Goal: Task Accomplishment & Management: Manage account settings

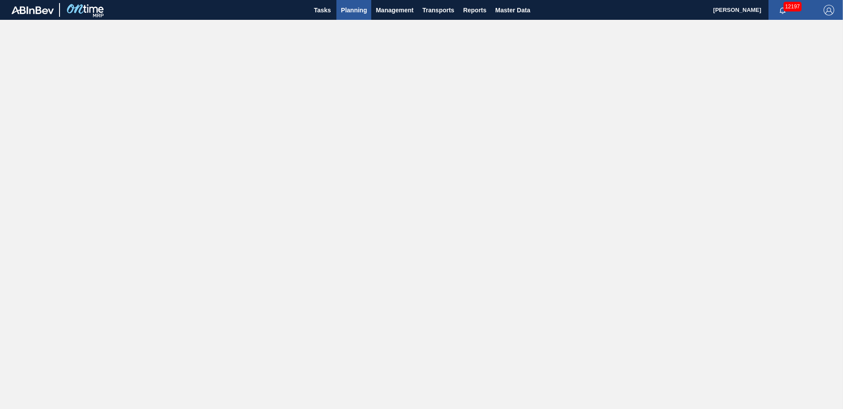
click at [345, 7] on span "Planning" at bounding box center [354, 10] width 26 height 11
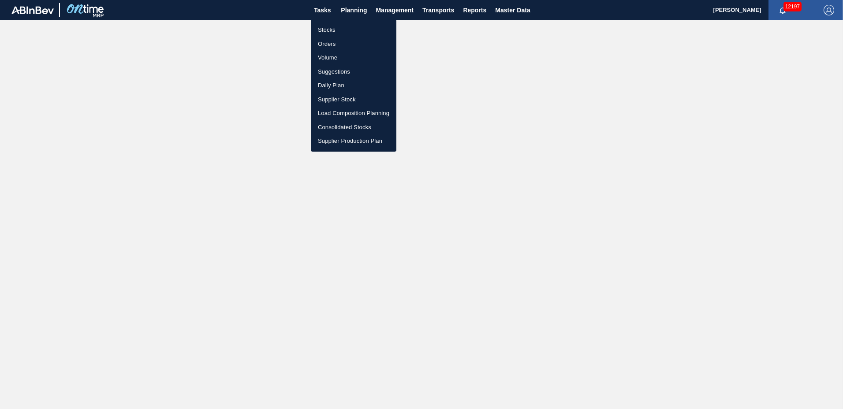
click at [336, 69] on li "Suggestions" at bounding box center [354, 72] width 86 height 14
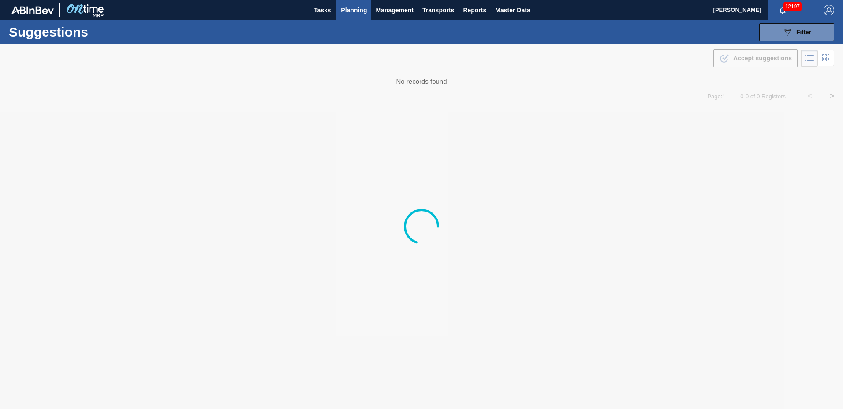
type to "[DATE]"
click at [800, 35] on span "Filter" at bounding box center [804, 32] width 15 height 7
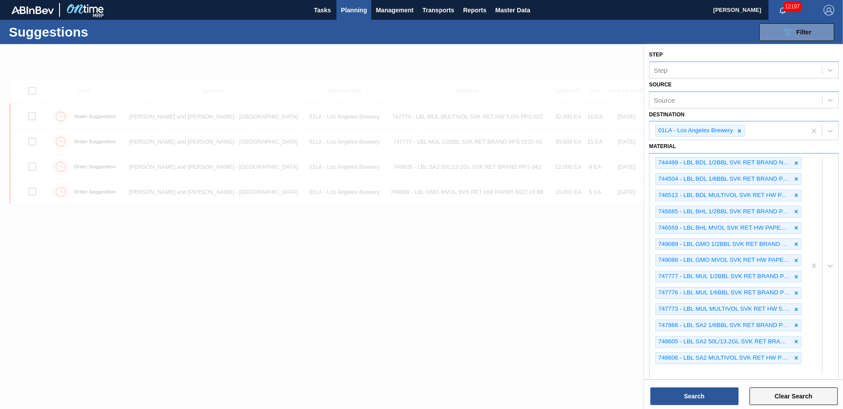
click at [806, 399] on button "Clear Search" at bounding box center [794, 397] width 88 height 18
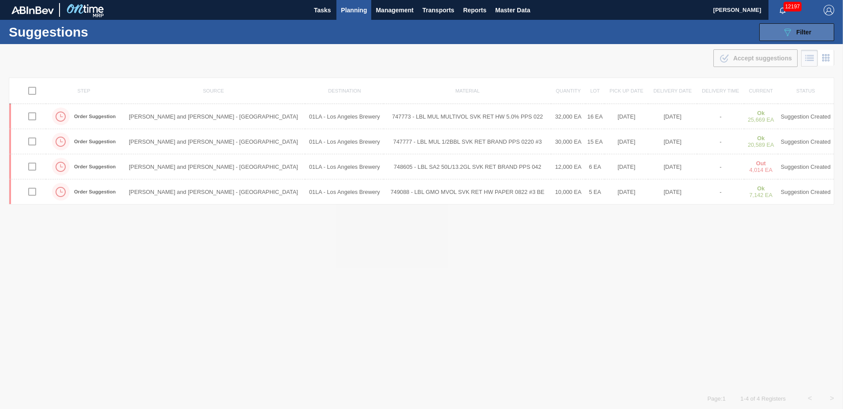
click at [789, 31] on icon "089F7B8B-B2A5-4AFE-B5C0-19BA573D28AC" at bounding box center [787, 32] width 11 height 11
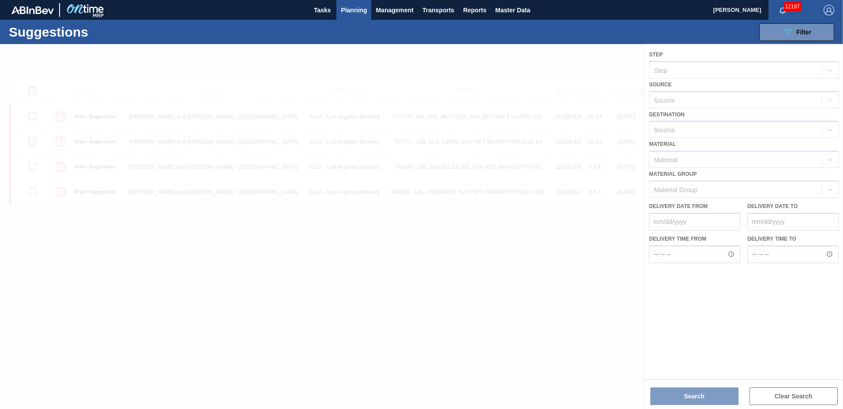
click at [717, 128] on div at bounding box center [421, 226] width 843 height 365
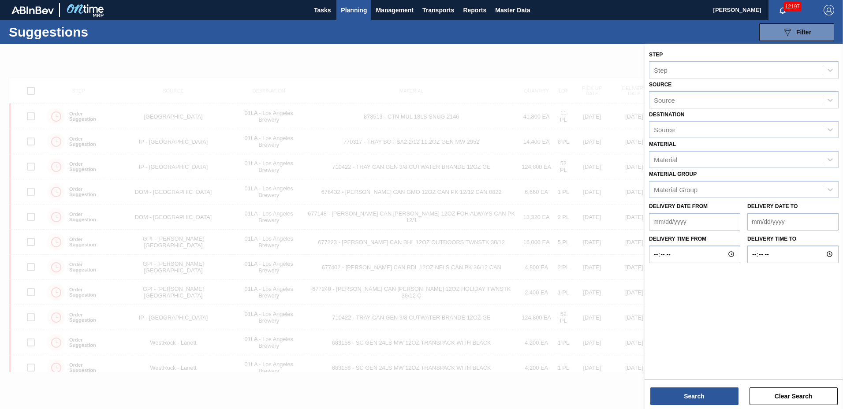
click at [717, 128] on div "Source" at bounding box center [736, 130] width 172 height 13
click at [711, 147] on div "01LA - Los Angeles Brewery" at bounding box center [744, 151] width 190 height 16
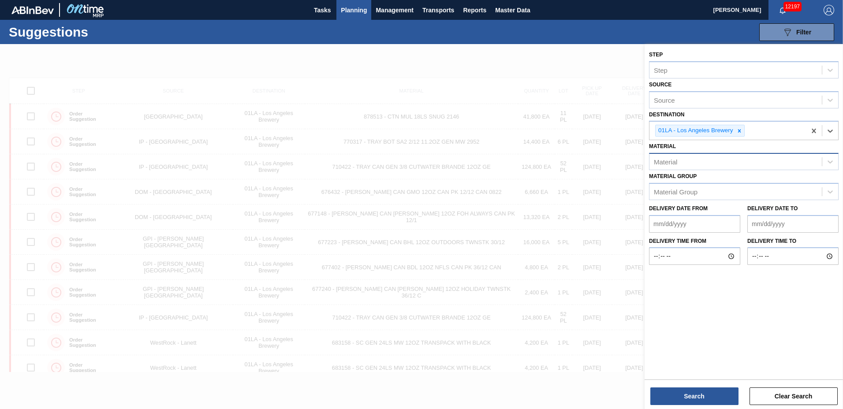
click at [699, 161] on div "Material" at bounding box center [736, 162] width 172 height 13
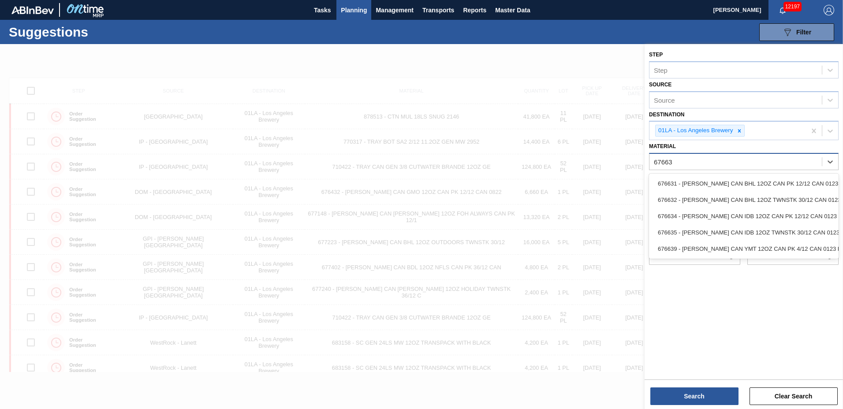
type input "676639"
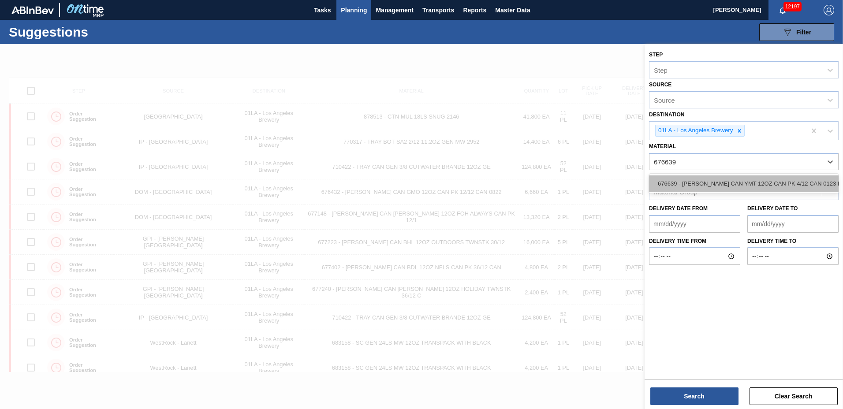
click at [656, 186] on div "676639 - [PERSON_NAME] CAN YMT 12OZ CAN PK 4/12 CAN 0123 B" at bounding box center [744, 184] width 190 height 16
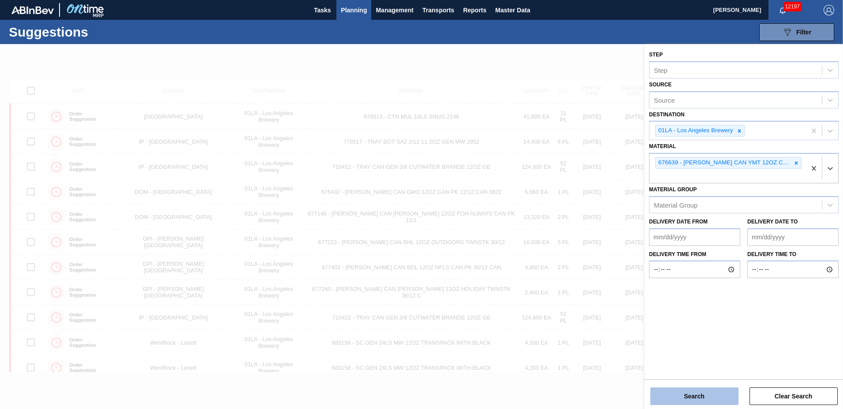
click at [683, 395] on button "Search" at bounding box center [695, 397] width 88 height 18
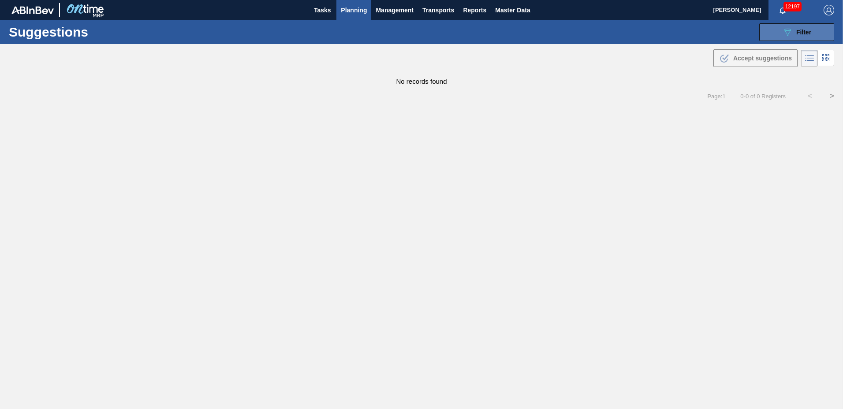
click at [809, 28] on div "089F7B8B-B2A5-4AFE-B5C0-19BA573D28AC Filter" at bounding box center [796, 32] width 29 height 11
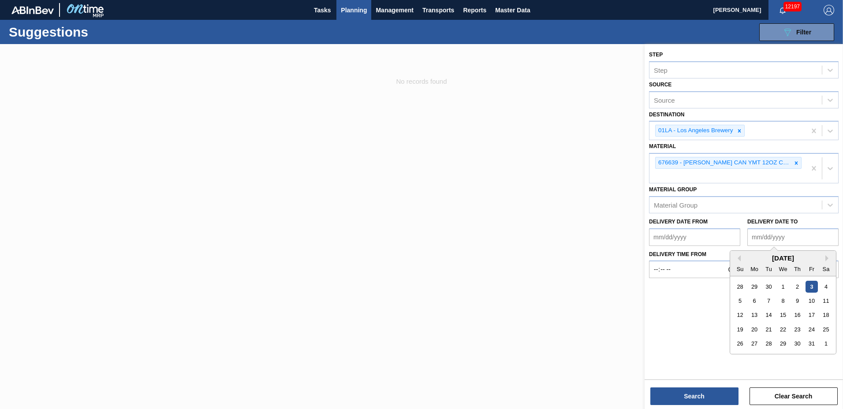
click at [803, 236] on to "Delivery Date to" at bounding box center [793, 237] width 91 height 18
type to "[DATE]"
click at [695, 393] on button "Search" at bounding box center [695, 397] width 88 height 18
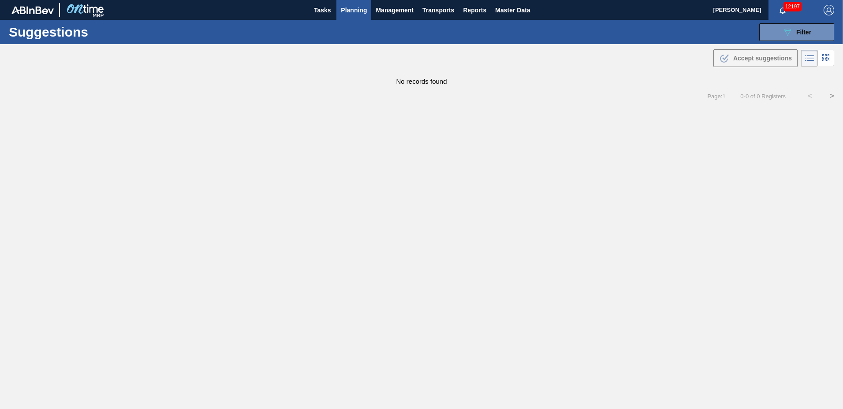
click at [349, 6] on span "Planning" at bounding box center [354, 10] width 26 height 11
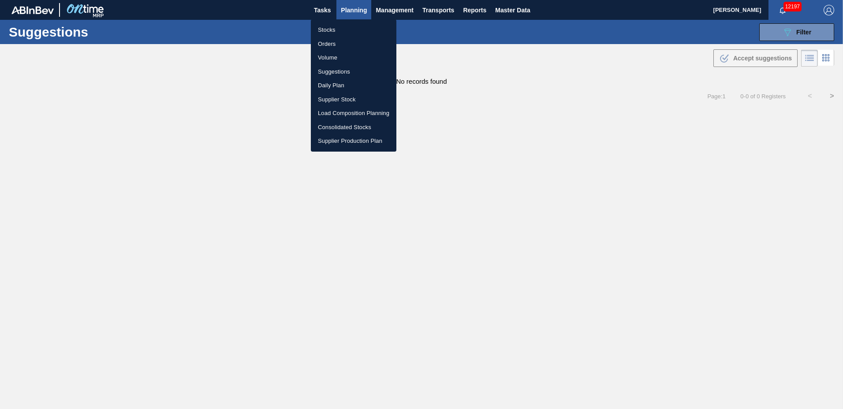
click at [358, 110] on li "Load Composition Planning" at bounding box center [354, 113] width 86 height 14
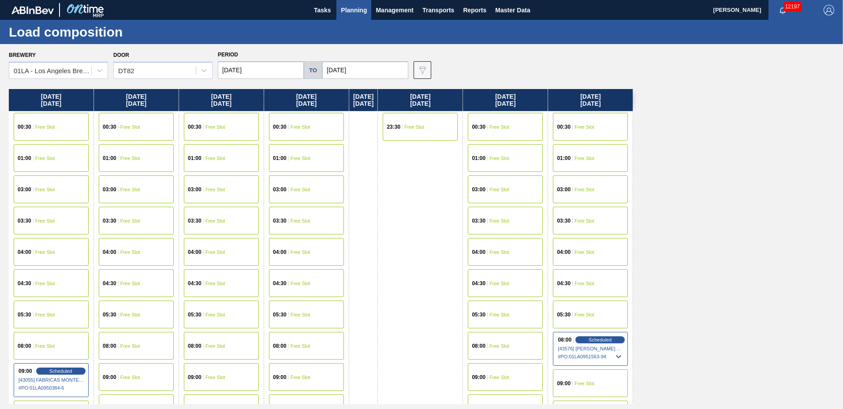
click at [252, 74] on input "[DATE]" at bounding box center [261, 70] width 86 height 18
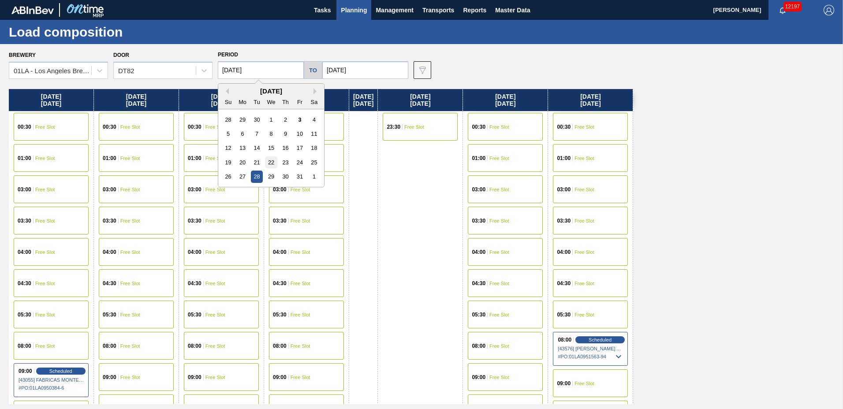
click at [268, 160] on div "22" at bounding box center [271, 163] width 12 height 12
type input "[DATE]"
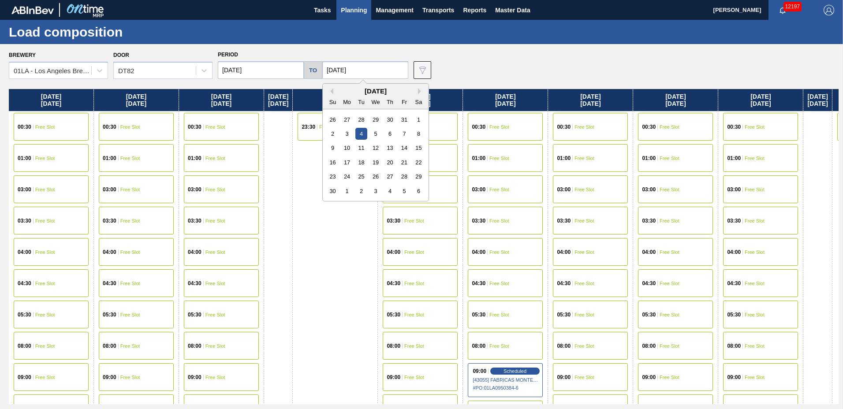
click at [351, 75] on input "[DATE]" at bounding box center [365, 70] width 86 height 18
click at [329, 90] on button "Previous Month" at bounding box center [330, 91] width 6 height 6
click at [370, 174] on div "29" at bounding box center [376, 177] width 12 height 12
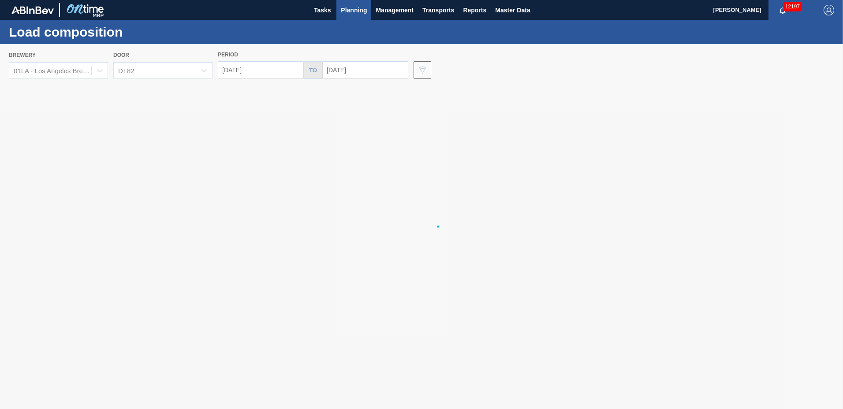
type input "[DATE]"
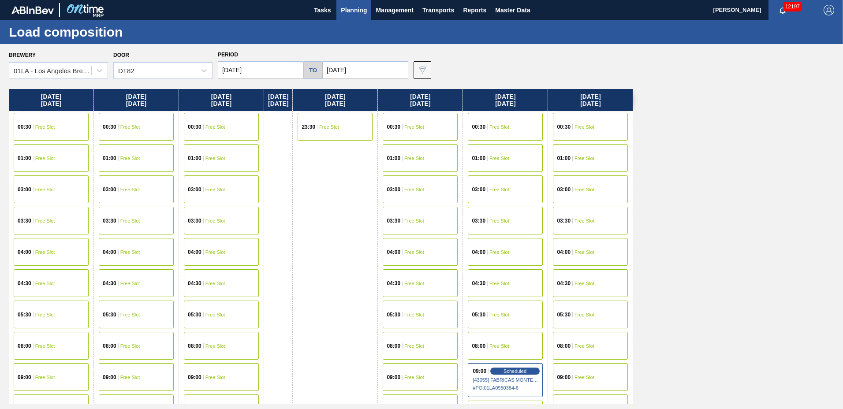
scroll to position [338, 0]
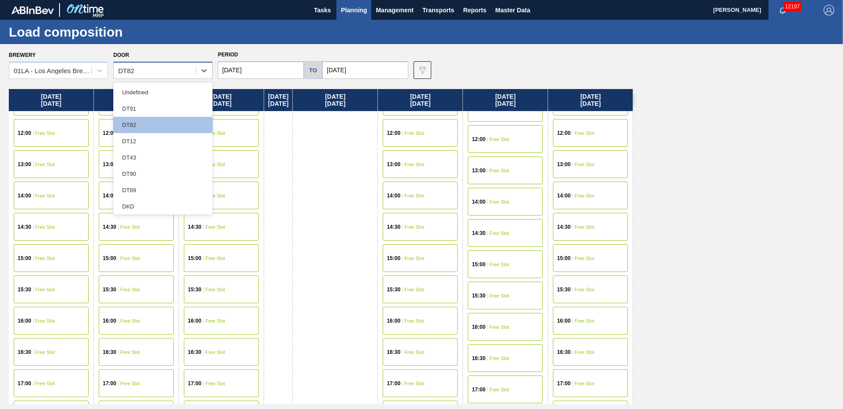
click at [159, 70] on div "DT82" at bounding box center [155, 70] width 82 height 13
click at [146, 157] on div "DT43" at bounding box center [162, 158] width 99 height 16
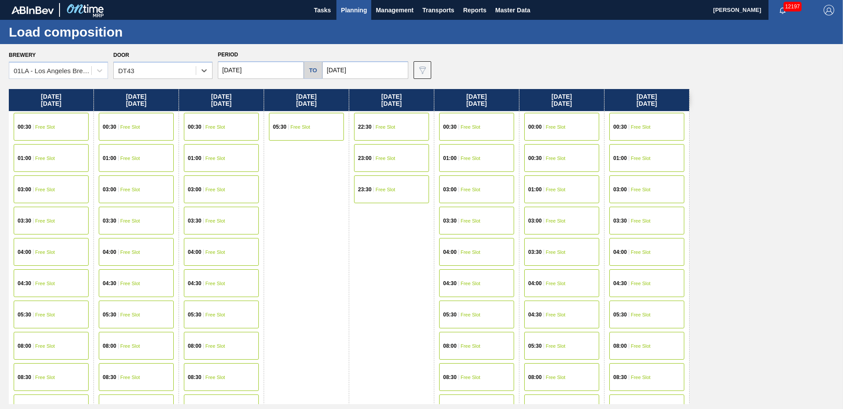
scroll to position [678, 0]
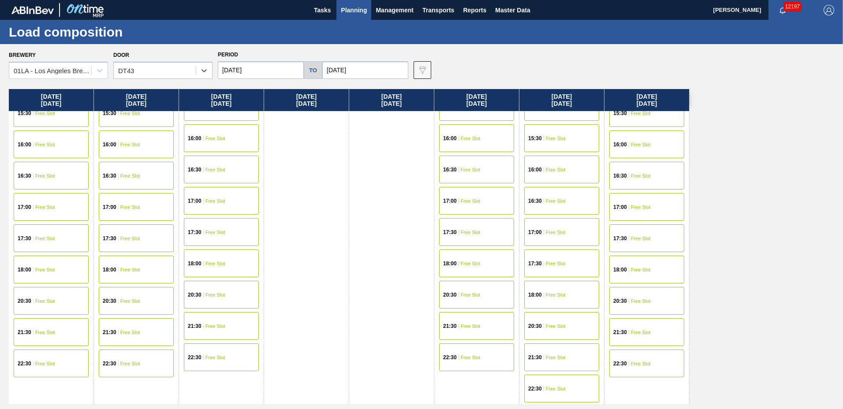
click at [44, 266] on div "18:00 Free Slot" at bounding box center [51, 270] width 75 height 28
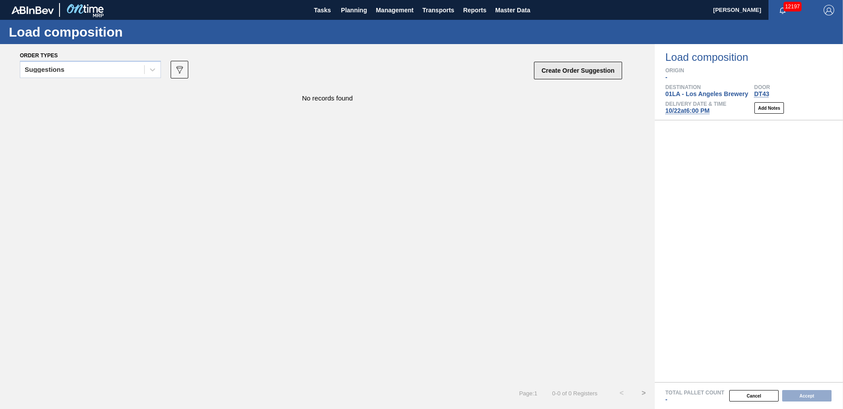
click at [560, 72] on button "Create Order Suggestion" at bounding box center [578, 71] width 88 height 18
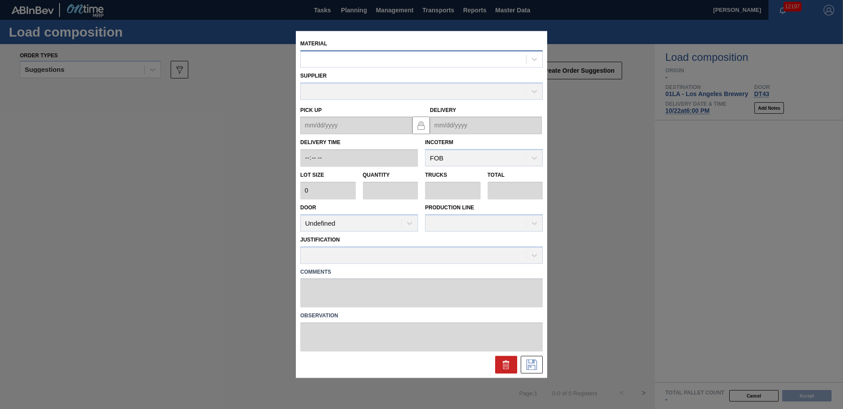
click at [457, 61] on div at bounding box center [413, 59] width 225 height 13
type input "676639"
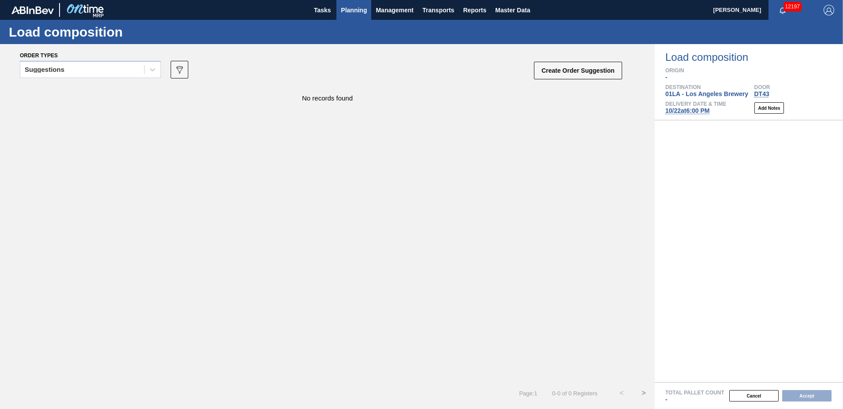
click at [348, 5] on span "Planning" at bounding box center [354, 10] width 26 height 11
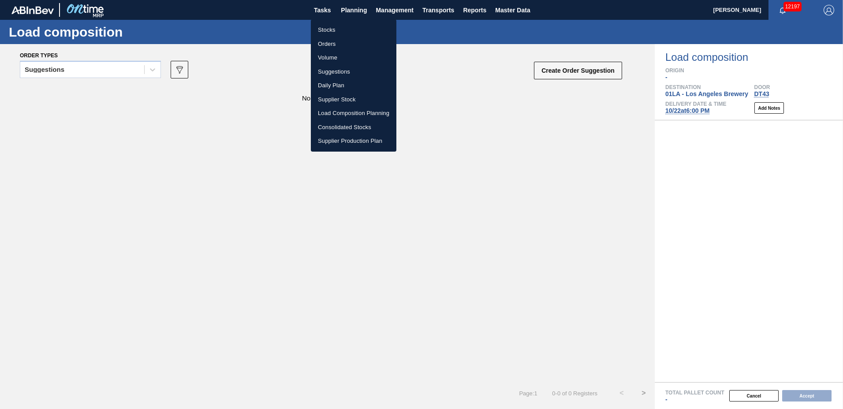
click at [347, 68] on li "Suggestions" at bounding box center [354, 72] width 86 height 14
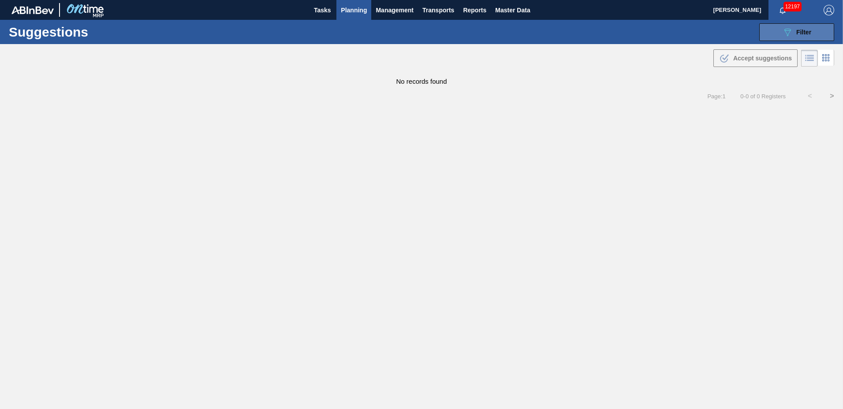
type to "[DATE]"
click at [795, 36] on div "089F7B8B-B2A5-4AFE-B5C0-19BA573D28AC Filter" at bounding box center [796, 32] width 29 height 11
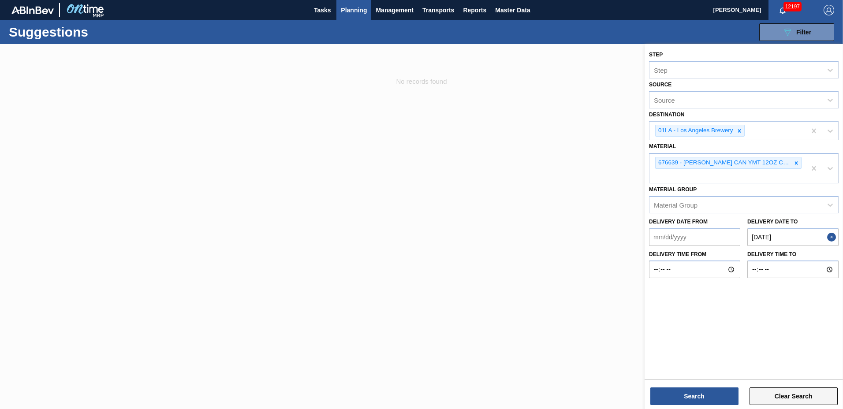
click at [786, 393] on button "Clear Search" at bounding box center [794, 397] width 88 height 18
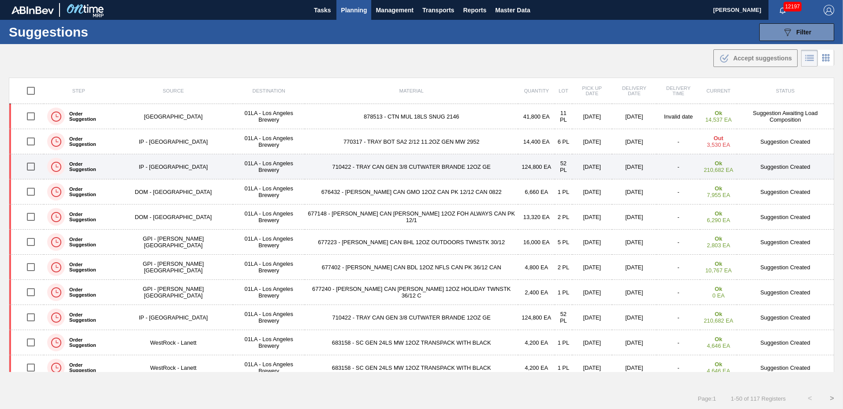
click at [377, 168] on td "710422 - TRAY CAN GEN 3/8 CUTWATER BRANDE 12OZ GE" at bounding box center [411, 166] width 213 height 25
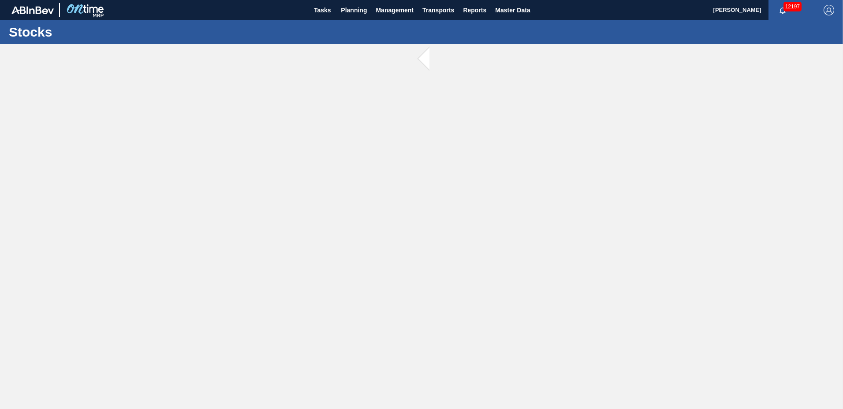
click at [377, 168] on main "Tasks Planning Management Transports Reports Master Data [PERSON_NAME] 12197 [P…" at bounding box center [421, 204] width 843 height 409
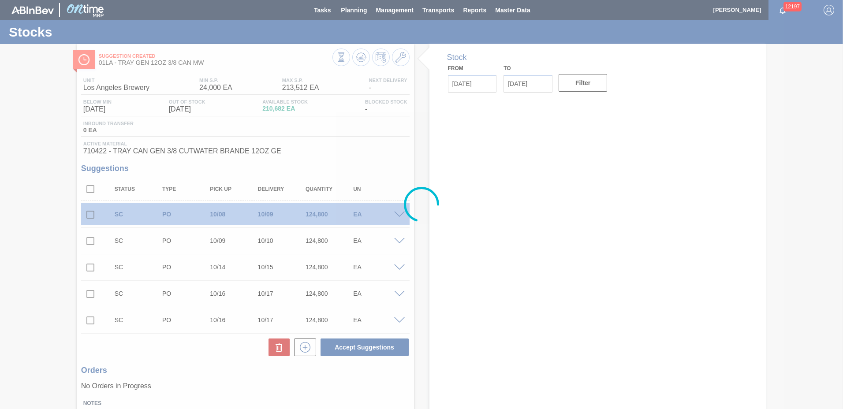
click at [400, 61] on div at bounding box center [421, 204] width 843 height 409
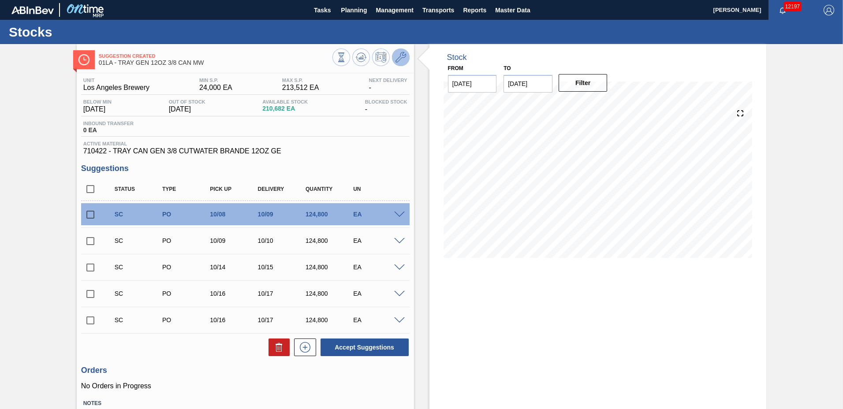
click at [400, 60] on icon at bounding box center [401, 57] width 11 height 11
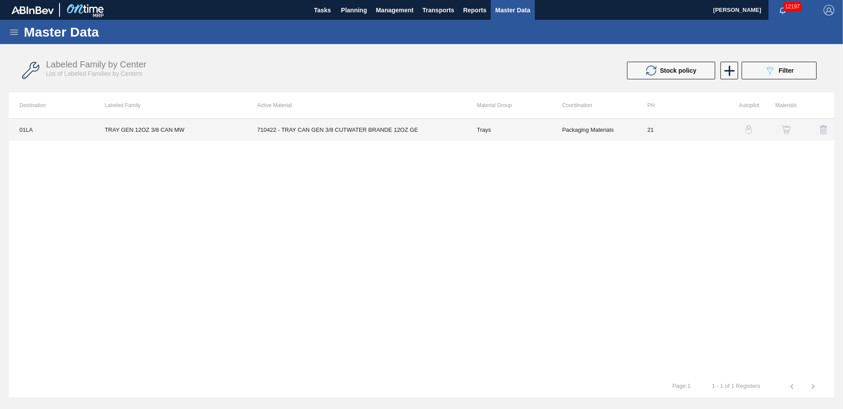
click at [291, 132] on td "710422 - TRAY CAN GEN 3/8 CUTWATER BRANDE 12OZ GE" at bounding box center [357, 130] width 220 height 22
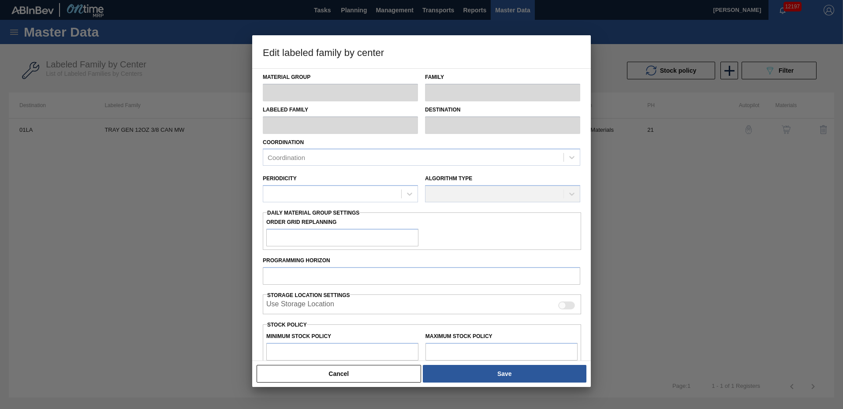
click at [291, 136] on div "Coordination Coordination" at bounding box center [422, 151] width 318 height 30
type input "Trays"
type input "TRAY GEN 12OZ 3/8 CAN MW"
type input "01LA - Los Angeles Brewery"
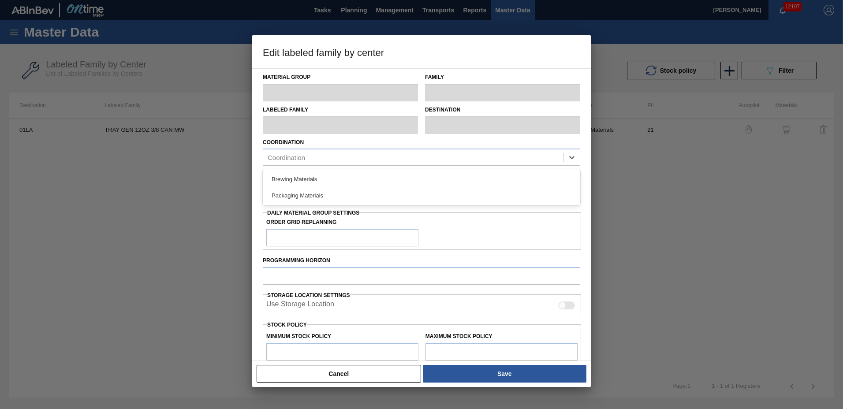
type input "21"
type input "24,000"
type input "213,512"
type input "10"
type input "42,951"
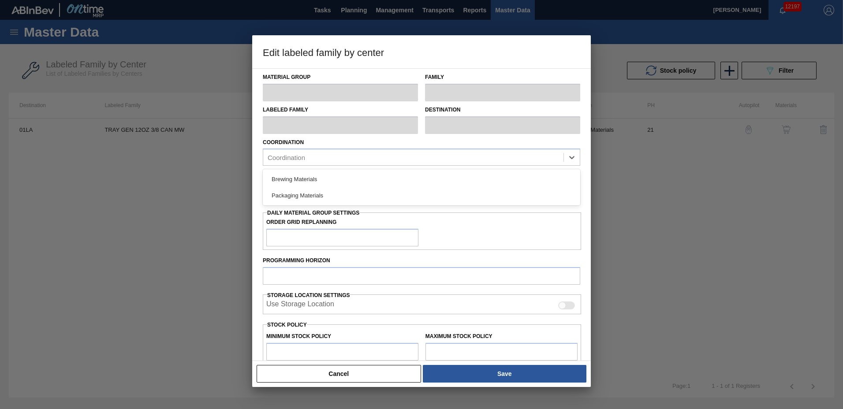
checkbox input "true"
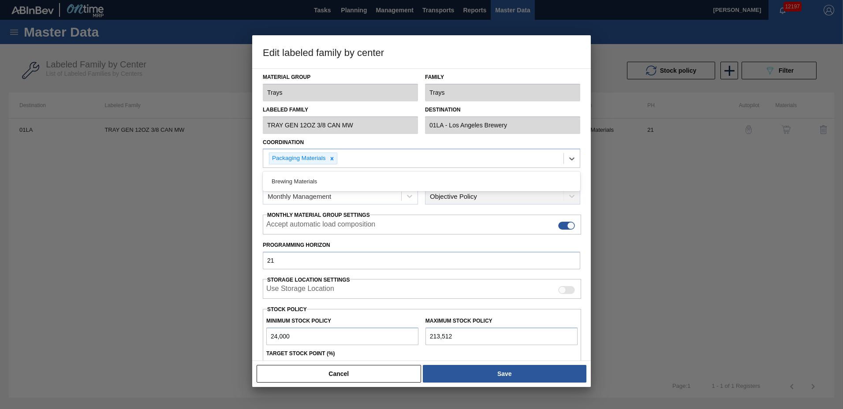
scroll to position [100, 0]
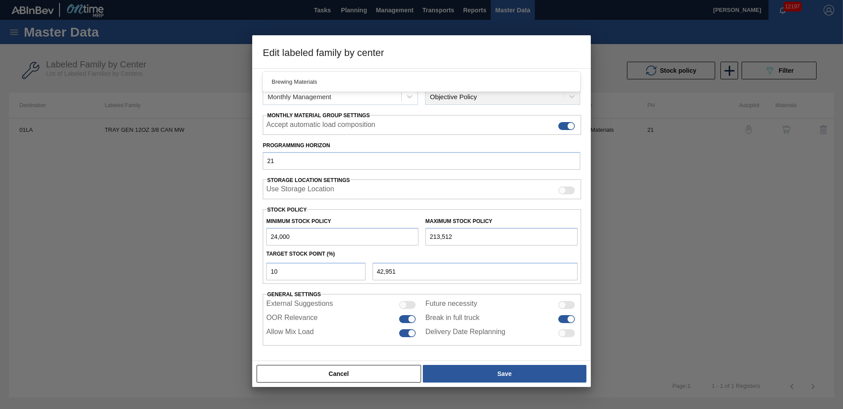
drag, startPoint x: 210, startPoint y: 221, endPoint x: 174, endPoint y: 219, distance: 35.3
click at [174, 219] on div "Edit labeled family by center Material Group Trays Family Trays Labeled Family …" at bounding box center [421, 204] width 843 height 409
type input "0"
type input "21,351"
type input "0"
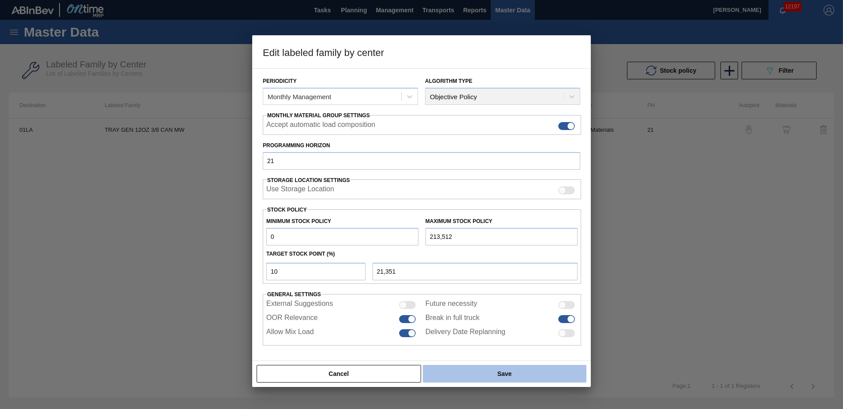
click at [526, 373] on button "Save" at bounding box center [505, 374] width 164 height 18
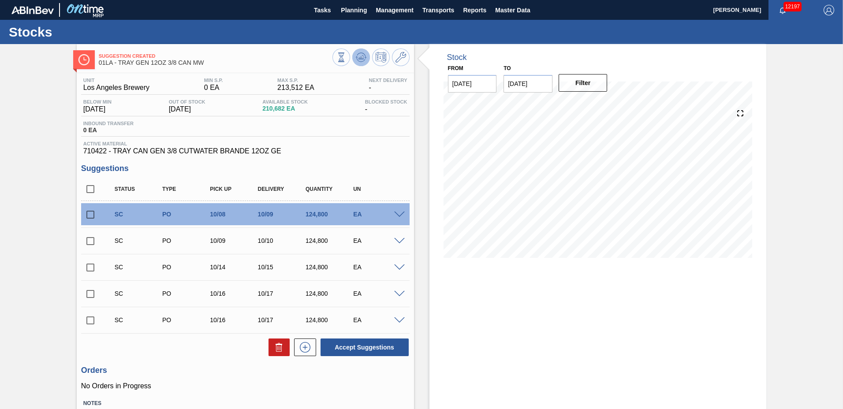
click at [363, 56] on icon at bounding box center [361, 57] width 11 height 11
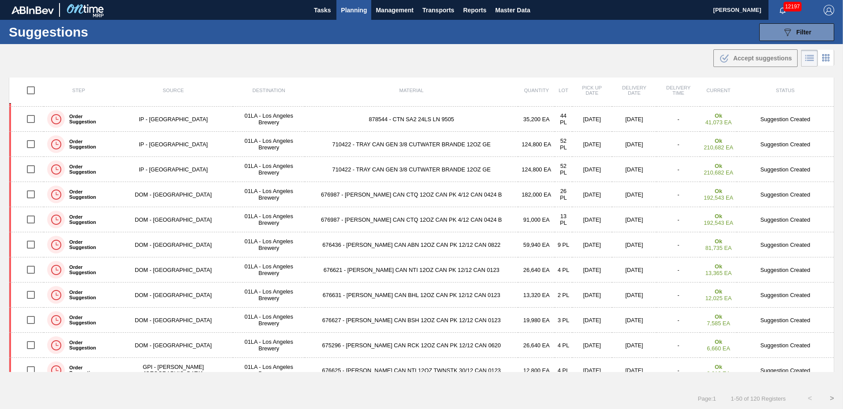
scroll to position [989, 0]
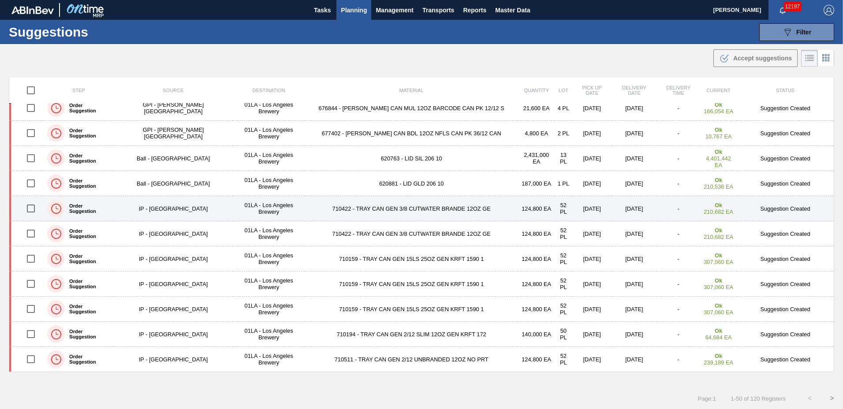
click at [407, 206] on td "710422 - TRAY CAN GEN 3/8 CUTWATER BRANDE 12OZ GE" at bounding box center [411, 208] width 213 height 25
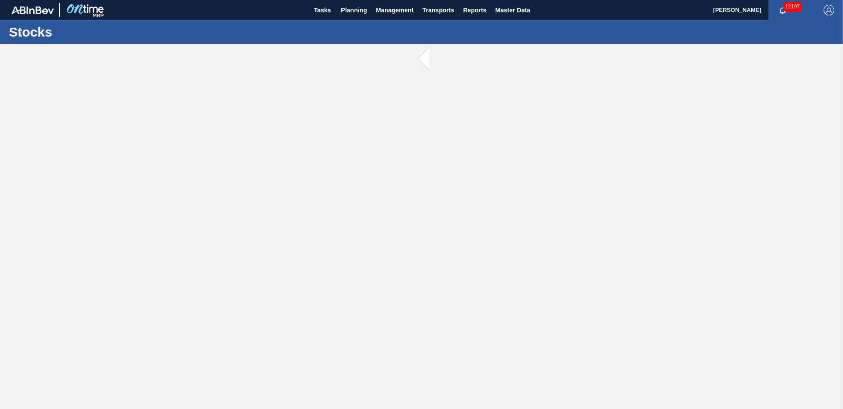
click at [407, 206] on main "Tasks Planning Management Transports Reports Master Data [PERSON_NAME] 12197 [P…" at bounding box center [421, 204] width 843 height 409
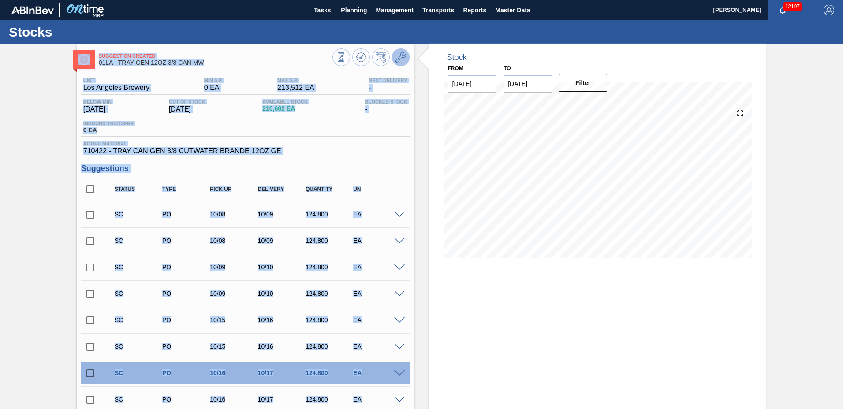
click at [393, 56] on button at bounding box center [401, 58] width 18 height 18
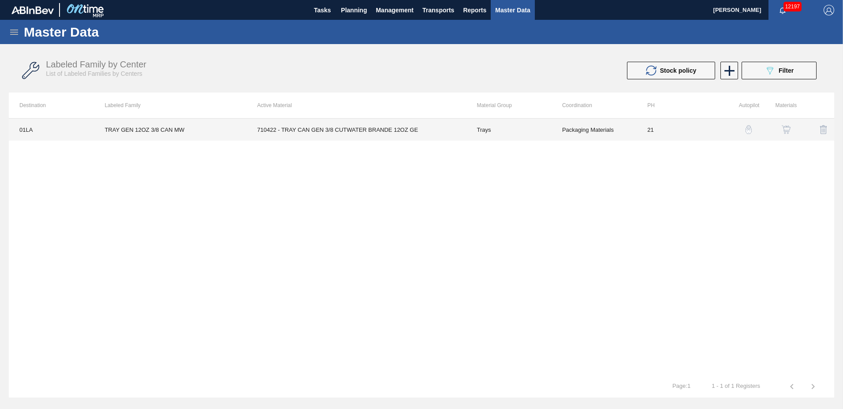
click at [319, 126] on td "710422 - TRAY CAN GEN 3/8 CUTWATER BRANDE 12OZ GE" at bounding box center [357, 130] width 220 height 22
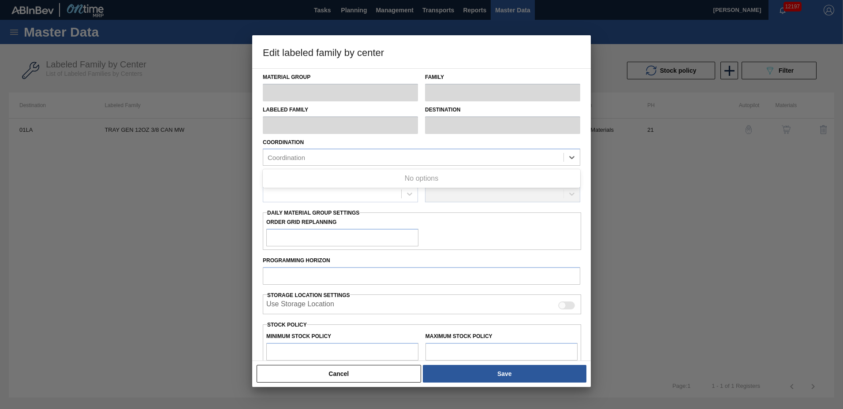
click at [319, 136] on div "Coordination Use Up and Down to choose options, press Enter to select the curre…" at bounding box center [422, 151] width 318 height 30
type input "Trays"
type input "TRAY GEN 12OZ 3/8 CAN MW"
type input "01LA - Los Angeles Brewery"
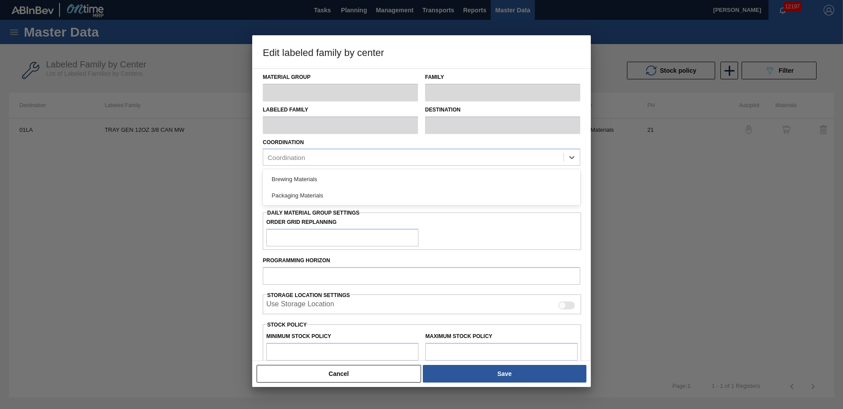
type input "21"
type input "0"
type input "213,512"
type input "10"
type input "21,351"
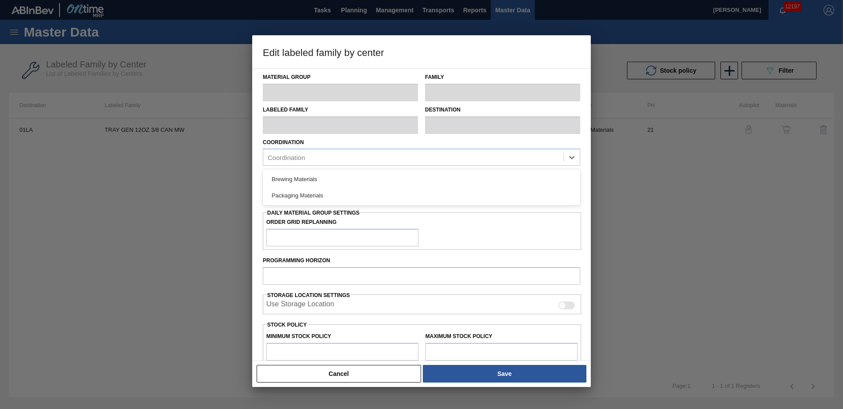
checkbox input "true"
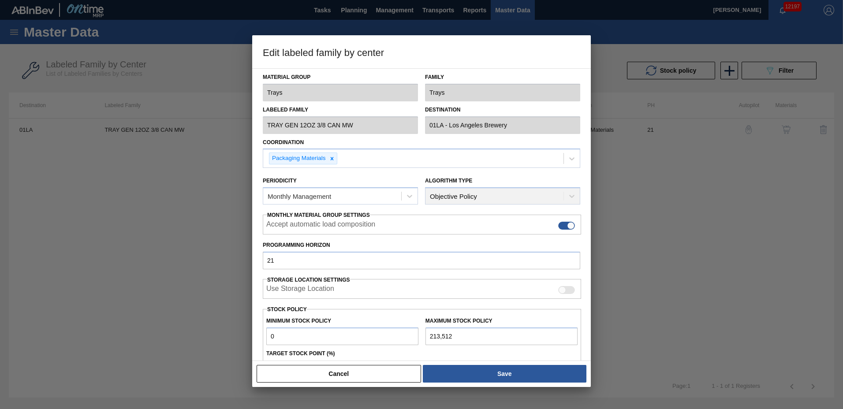
drag, startPoint x: 455, startPoint y: 336, endPoint x: 373, endPoint y: 323, distance: 83.0
click at [373, 323] on div "Minimum Stock Policy 0 Maximum Stock Policy 213,512" at bounding box center [422, 329] width 318 height 33
type input "1"
type input "0"
type input "12"
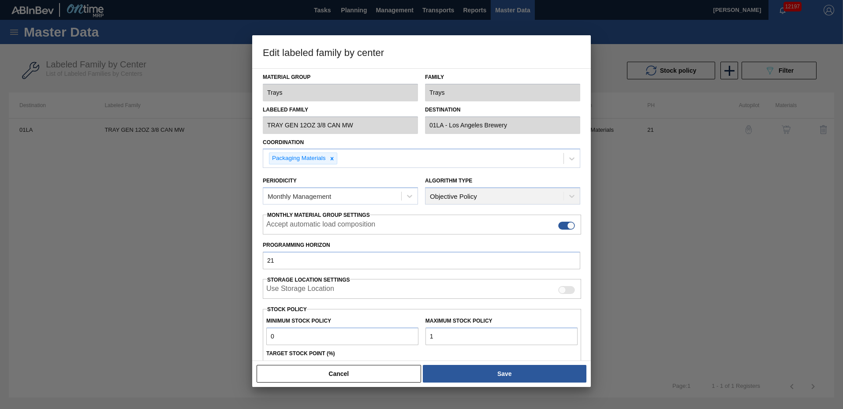
type input "1"
type input "124"
type input "12"
type input "1,248"
type input "125"
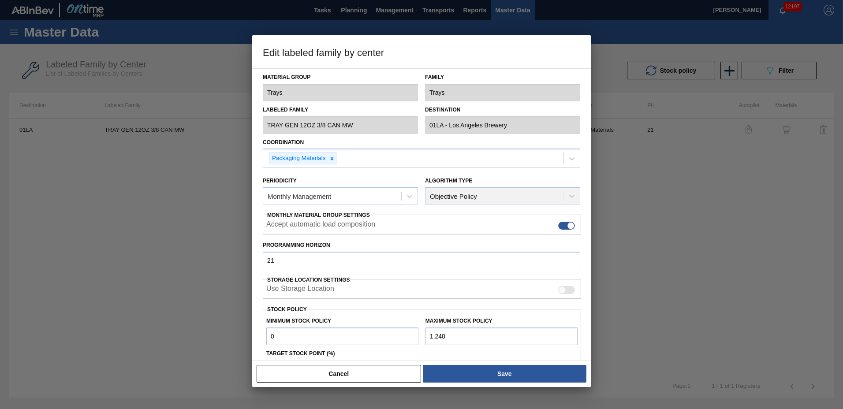
type input "12,480"
type input "1,248"
type input "124,800"
type input "12,480"
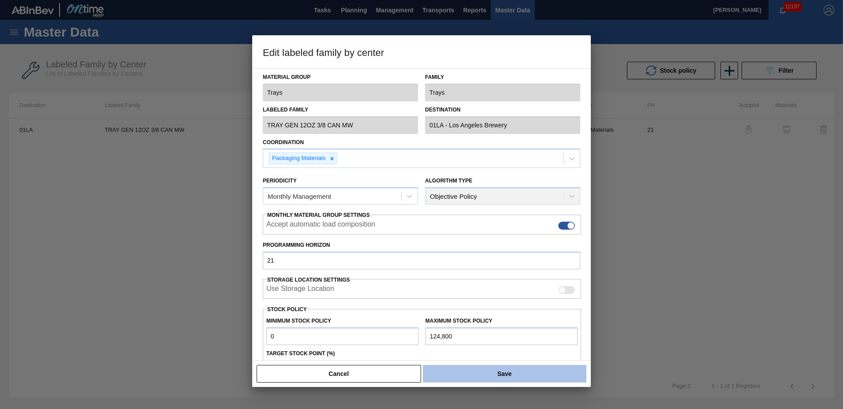
type input "124,800"
click at [491, 372] on button "Save" at bounding box center [505, 374] width 164 height 18
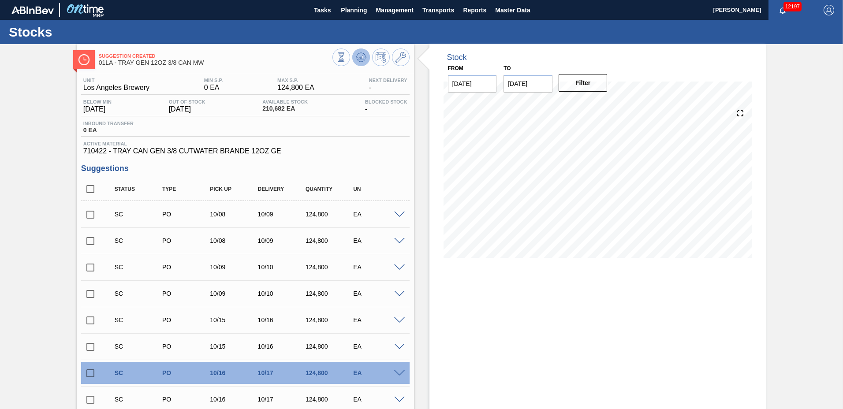
click at [360, 61] on icon at bounding box center [361, 57] width 11 height 11
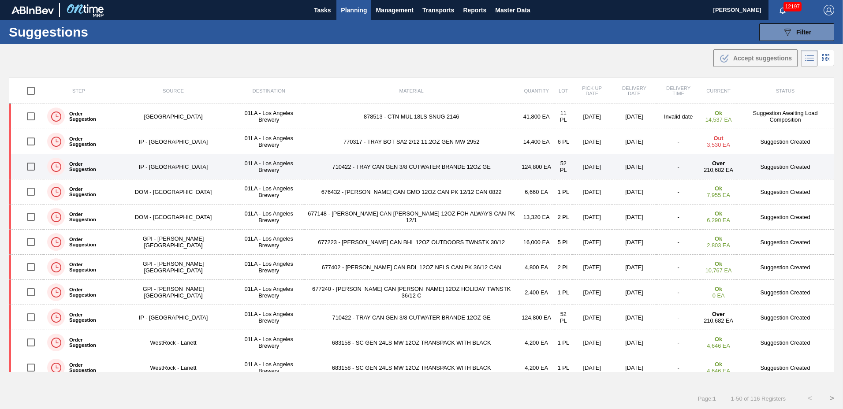
click at [573, 165] on td "[DATE]" at bounding box center [593, 166] width 40 height 25
click at [554, 165] on main "Tasks Planning Management Transports Reports Master Data [PERSON_NAME] 12197 Ma…" at bounding box center [421, 204] width 843 height 409
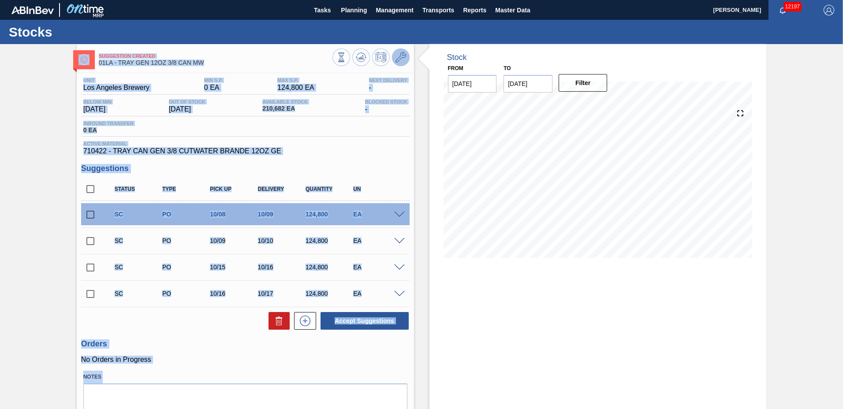
click at [401, 58] on icon at bounding box center [401, 57] width 11 height 11
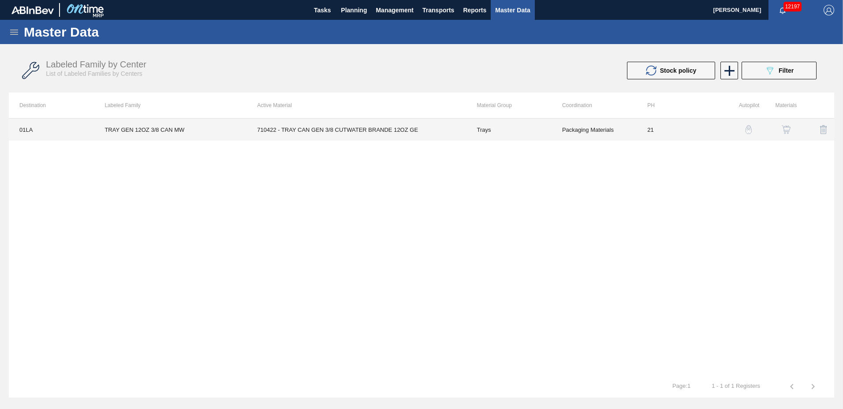
click at [343, 129] on td "710422 - TRAY CAN GEN 3/8 CUTWATER BRANDE 12OZ GE" at bounding box center [357, 130] width 220 height 22
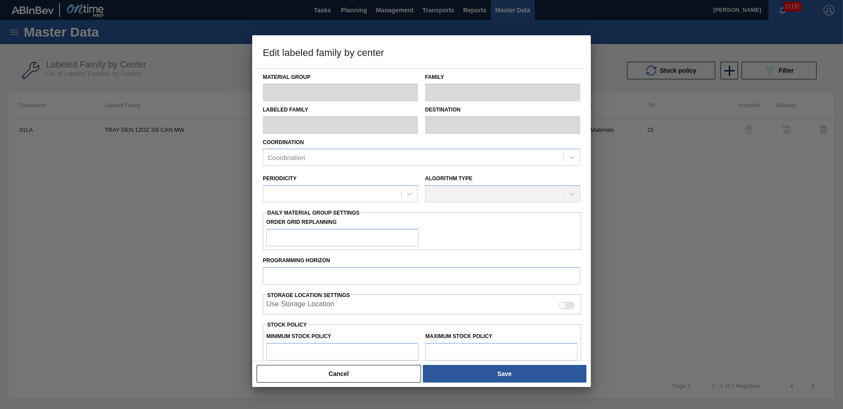
type input "Trays"
type input "TRAY GEN 12OZ 3/8 CAN MW"
type input "01LA - Los Angeles Brewery"
type input "21"
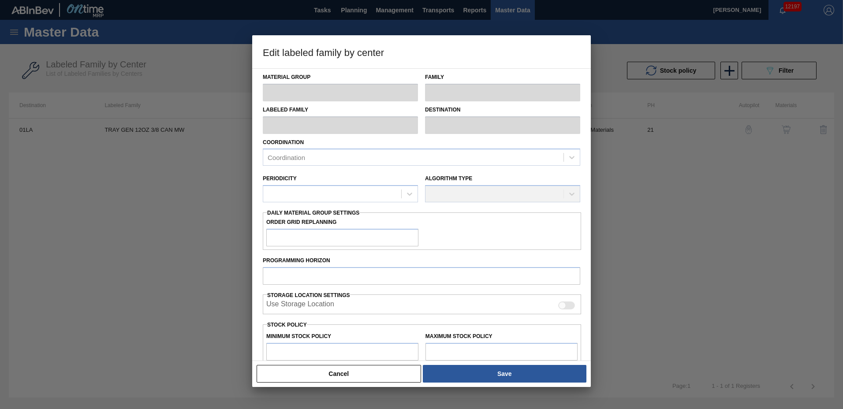
type input "0"
type input "124,800"
type input "10"
type input "12,480"
checkbox input "true"
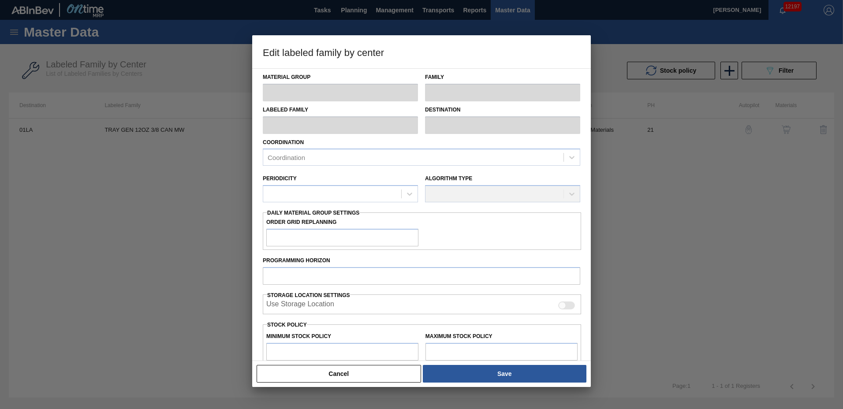
checkbox input "true"
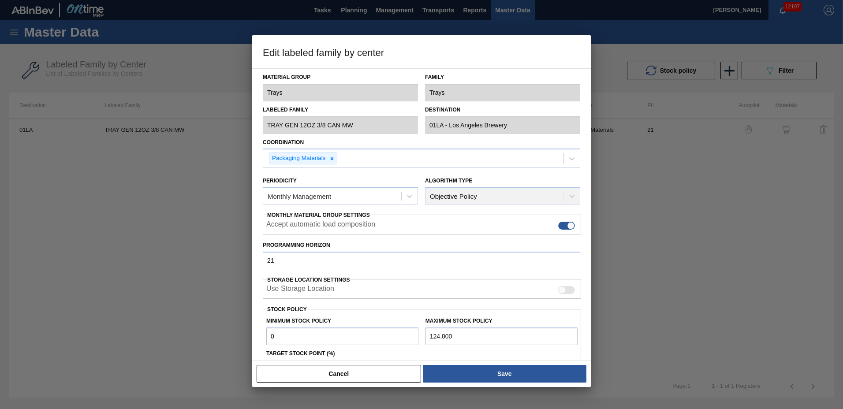
drag, startPoint x: 461, startPoint y: 334, endPoint x: 307, endPoint y: 322, distance: 154.0
click at [307, 322] on div "Minimum Stock Policy 0 Maximum Stock Policy 124,800" at bounding box center [422, 329] width 318 height 33
type input "2"
type input "0"
type input "24"
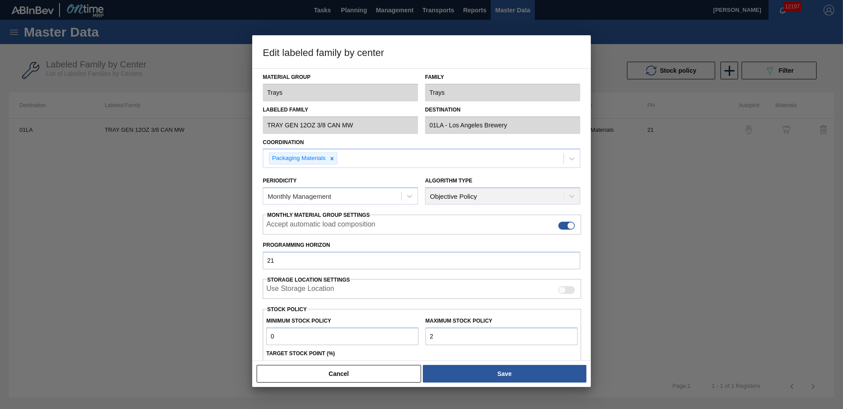
type input "2"
type input "249"
type input "25"
type input "2,496"
type input "250"
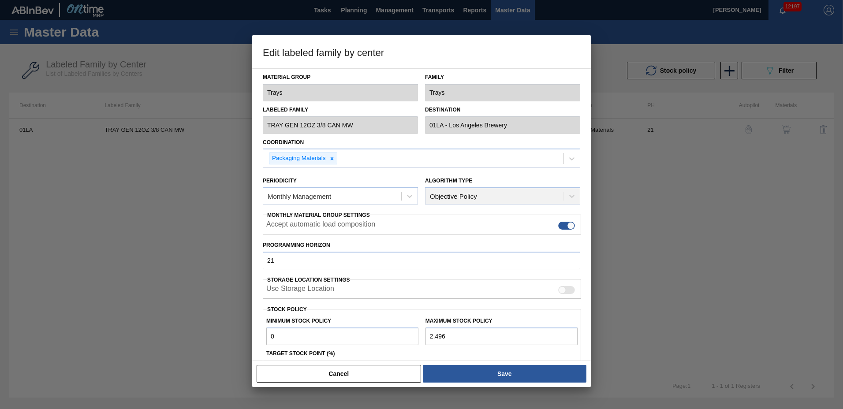
type input "24,960"
type input "2,496"
type input "249,600"
type input "24,960"
type input "249,600"
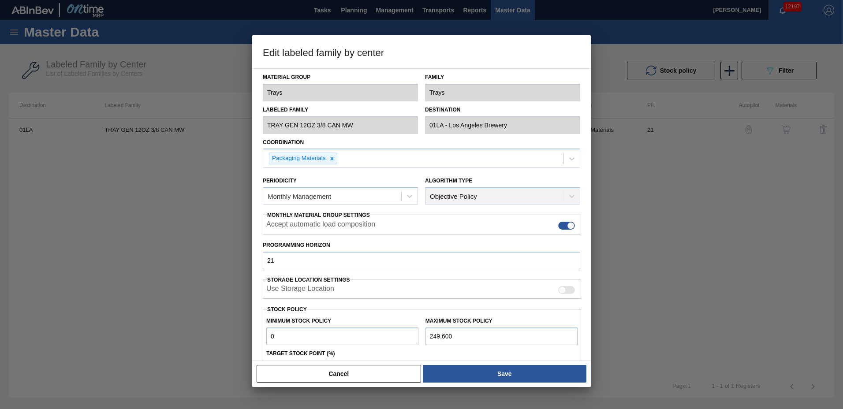
scroll to position [100, 0]
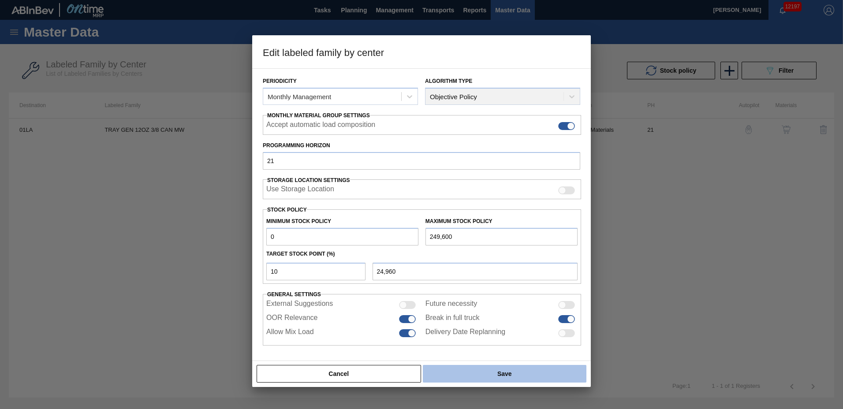
click at [494, 370] on button "Save" at bounding box center [505, 374] width 164 height 18
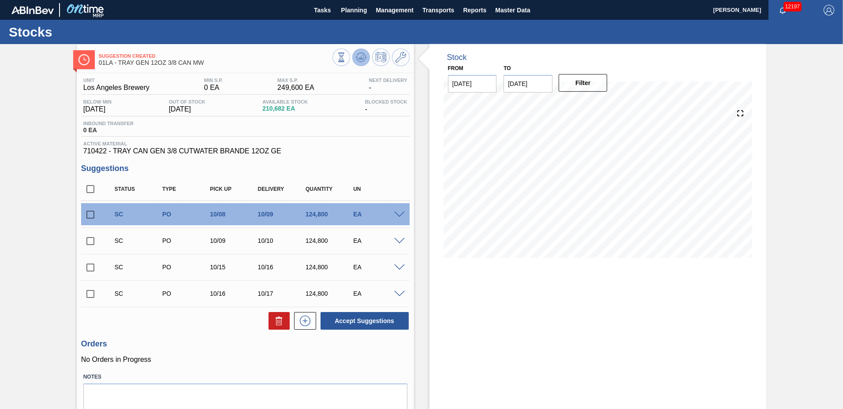
click at [359, 57] on icon at bounding box center [361, 57] width 11 height 11
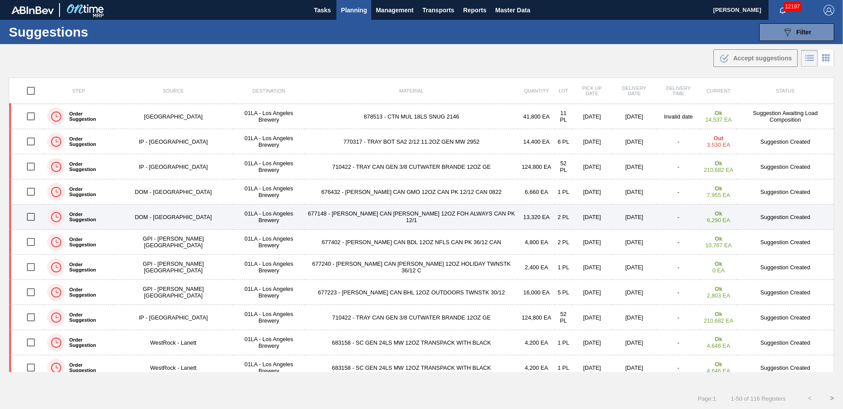
click at [431, 215] on td "677148 - [PERSON_NAME] CAN [PERSON_NAME] 12OZ FOH ALWAYS CAN PK 12/1" at bounding box center [411, 217] width 213 height 25
click at [431, 215] on main "Tasks Planning Management Transports Reports Master Data [PERSON_NAME] 12197 Ma…" at bounding box center [421, 204] width 843 height 409
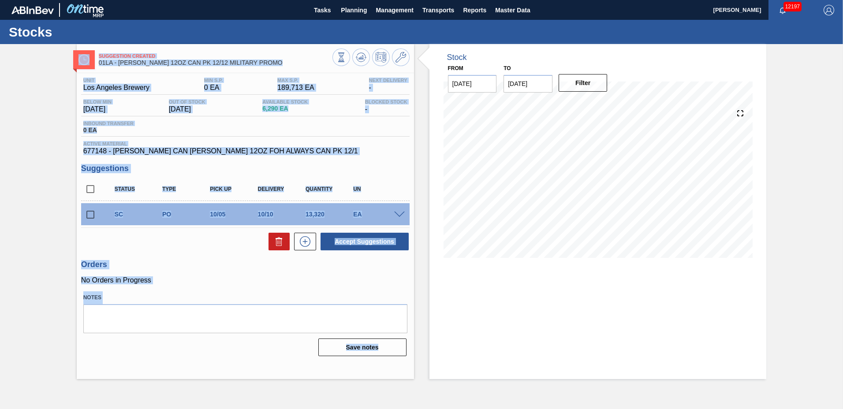
click at [293, 89] on span "189,713 EA" at bounding box center [295, 88] width 37 height 8
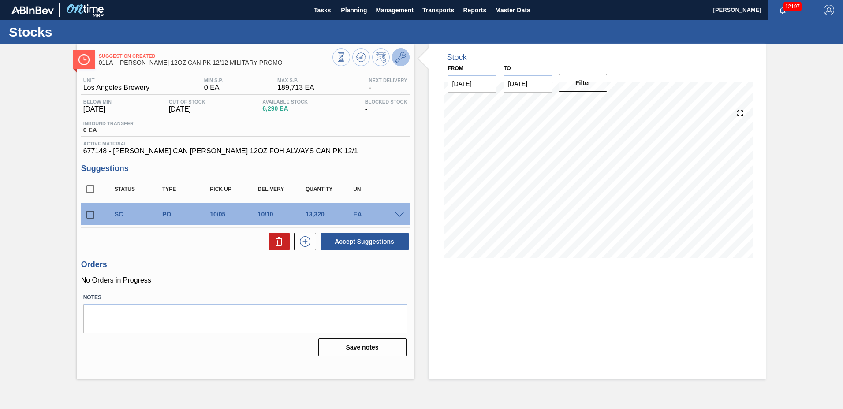
click at [404, 52] on icon at bounding box center [401, 57] width 11 height 11
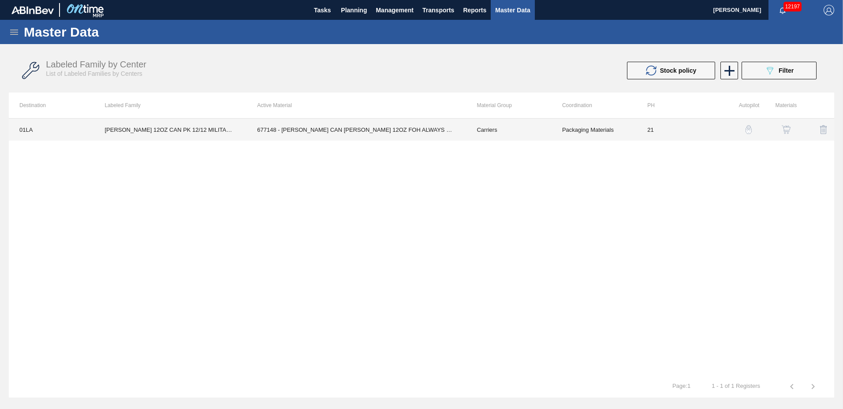
click at [357, 130] on td "677148 - [PERSON_NAME] CAN [PERSON_NAME] 12OZ FOH ALWAYS CAN PK 12/1" at bounding box center [357, 130] width 220 height 22
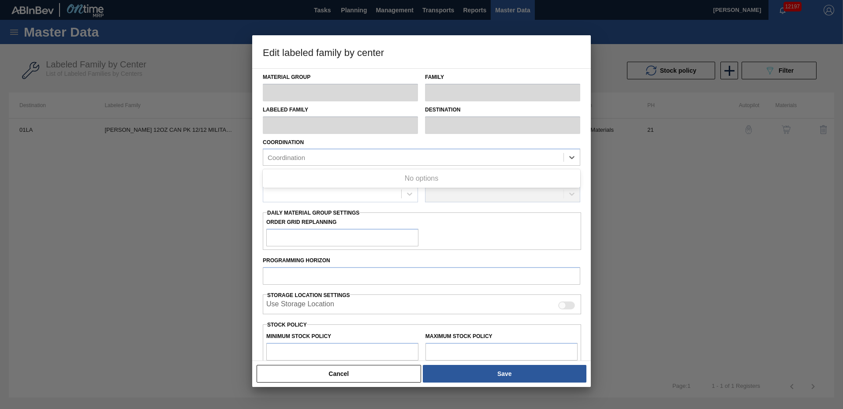
click at [357, 136] on div "Coordination Use Up and Down to choose options, press Enter to select the curre…" at bounding box center [422, 151] width 318 height 30
type input "Carriers"
type input "Can Carriers"
type input "[PERSON_NAME] 12OZ CAN PK 12/12 MILITARY PROMO"
type input "01LA - Los Angeles Brewery"
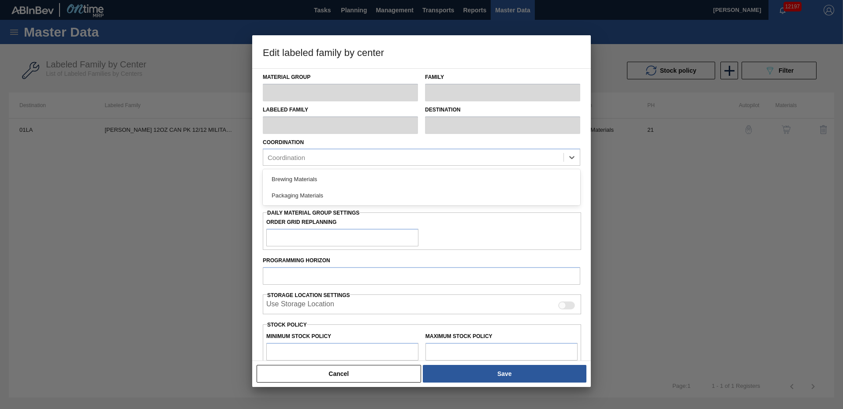
type input "21"
type input "0"
type input "189,713"
type input "0"
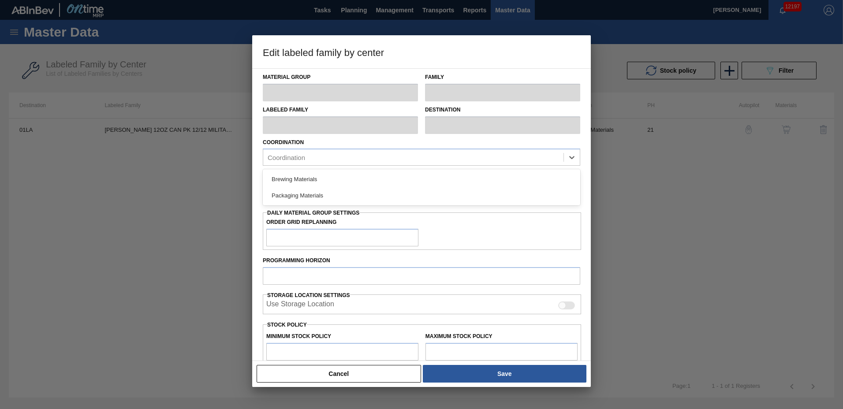
checkbox input "true"
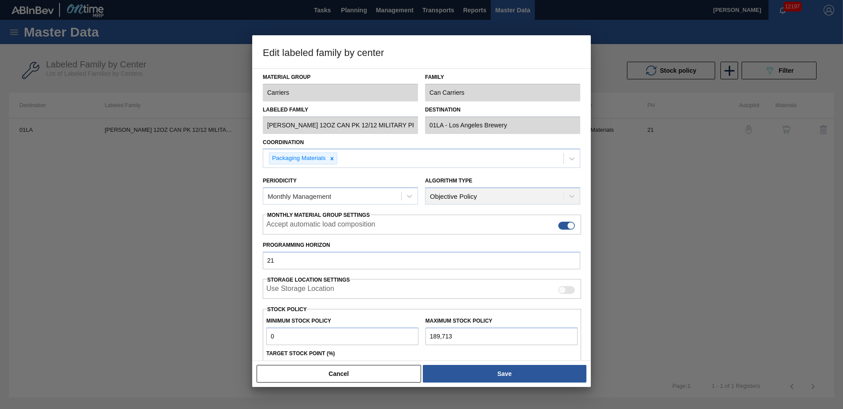
drag, startPoint x: 475, startPoint y: 341, endPoint x: 306, endPoint y: 322, distance: 170.0
click at [306, 322] on div "Minimum Stock Policy 0 Maximum Stock Policy 189,713" at bounding box center [422, 329] width 318 height 33
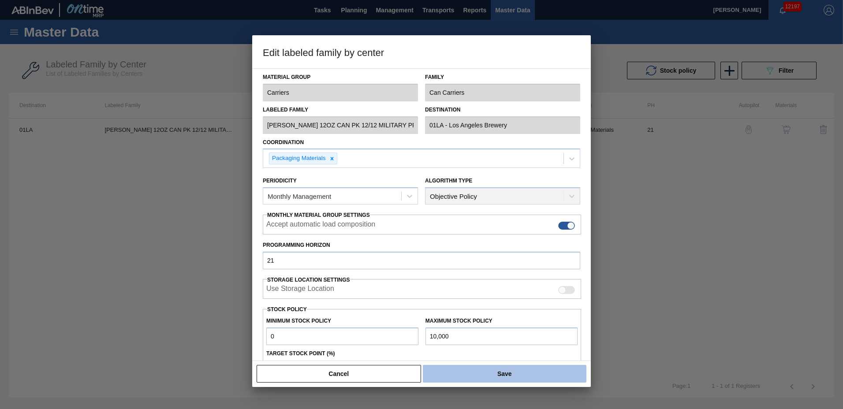
type input "10,000"
click at [487, 369] on button "Save" at bounding box center [505, 374] width 164 height 18
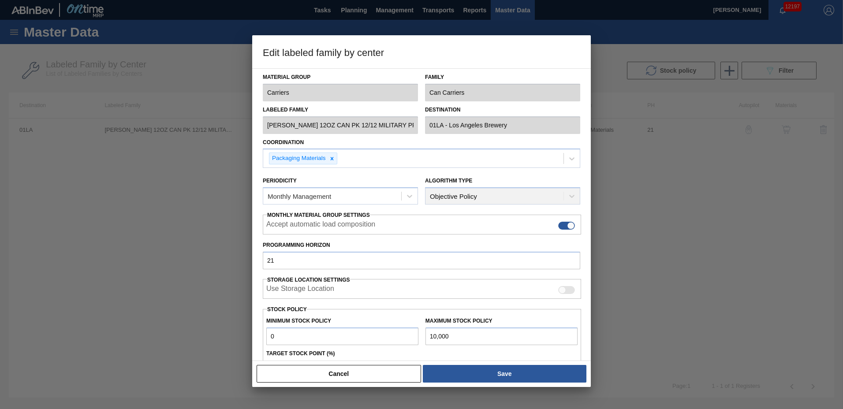
scroll to position [100, 0]
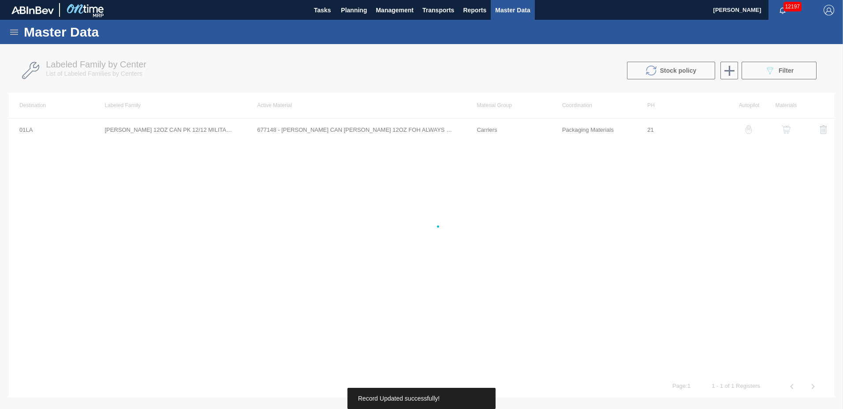
click at [492, 369] on div at bounding box center [421, 226] width 843 height 365
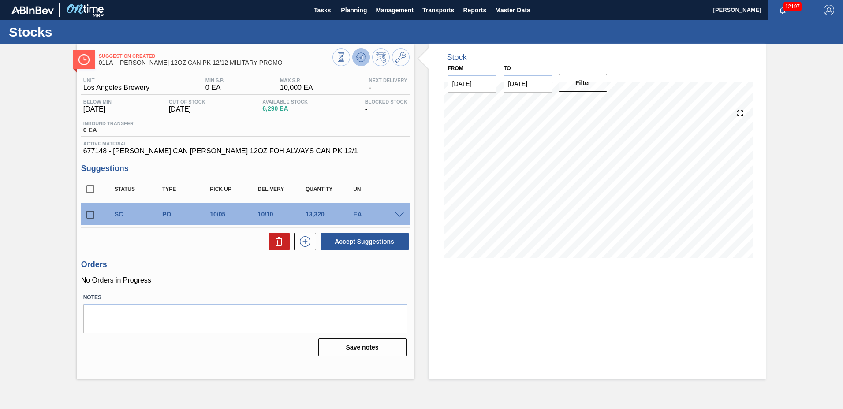
click at [362, 56] on icon at bounding box center [361, 57] width 6 height 4
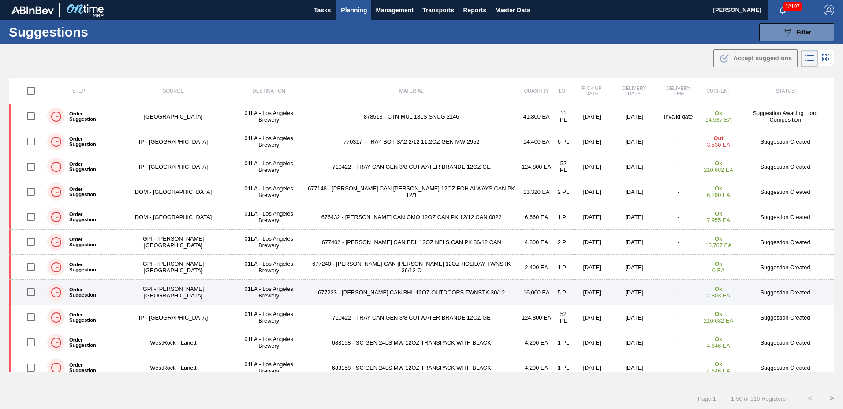
click at [382, 288] on td "677223 - [PERSON_NAME] CAN BHL 12OZ OUTDOORS TWNSTK 30/12" at bounding box center [411, 292] width 213 height 25
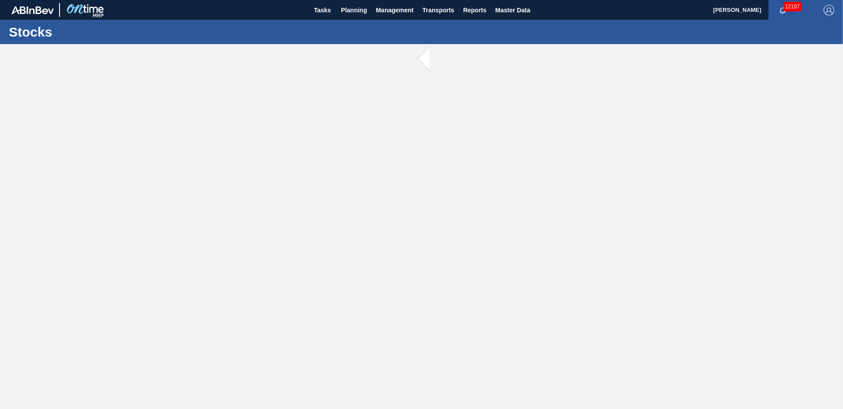
click at [382, 288] on main "Tasks Planning Management Transports Reports Master Data [PERSON_NAME] 12197 [P…" at bounding box center [421, 204] width 843 height 409
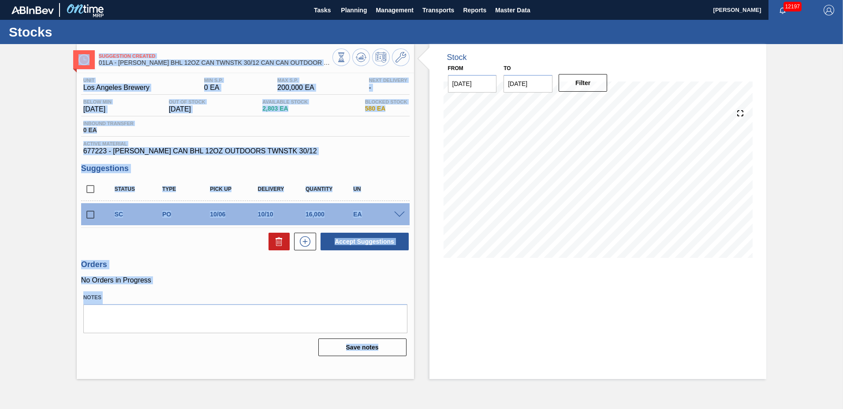
click at [306, 95] on div "Unit Los Angeles Brewery MIN S.P. 0 EA MAX S.P. 200,000 EA Next Delivery - Belo…" at bounding box center [245, 117] width 329 height 78
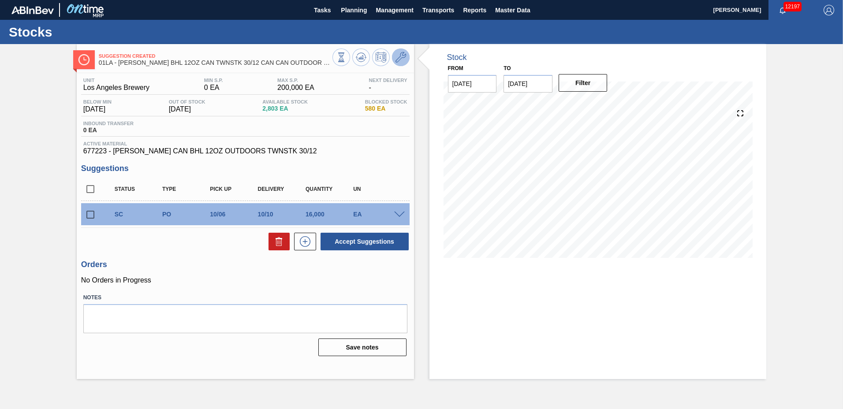
click at [402, 60] on icon at bounding box center [401, 57] width 11 height 11
click at [400, 52] on icon at bounding box center [401, 57] width 11 height 11
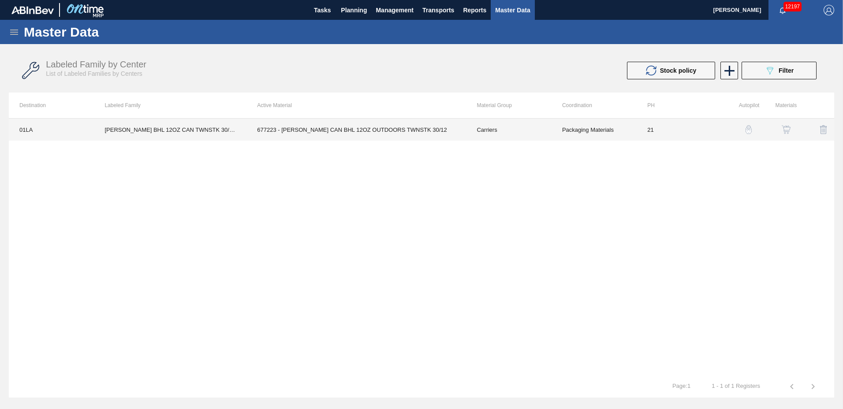
click at [285, 124] on td "677223 - [PERSON_NAME] CAN BHL 12OZ OUTDOORS TWNSTK 30/12" at bounding box center [357, 130] width 220 height 22
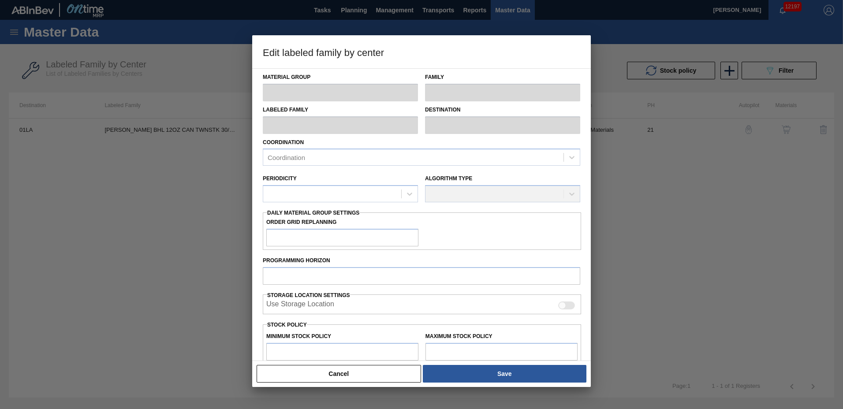
click at [285, 124] on div "Material Group Family Labeled Family Destination Coordination Coordination Peri…" at bounding box center [422, 272] width 318 height 406
type input "Carriers"
type input "Can Carriers"
type input "[PERSON_NAME] BHL 12OZ CAN TWNSTK 30/12 CAN CAN OUTDOOR PROMO"
type input "01LA - Los Angeles Brewery"
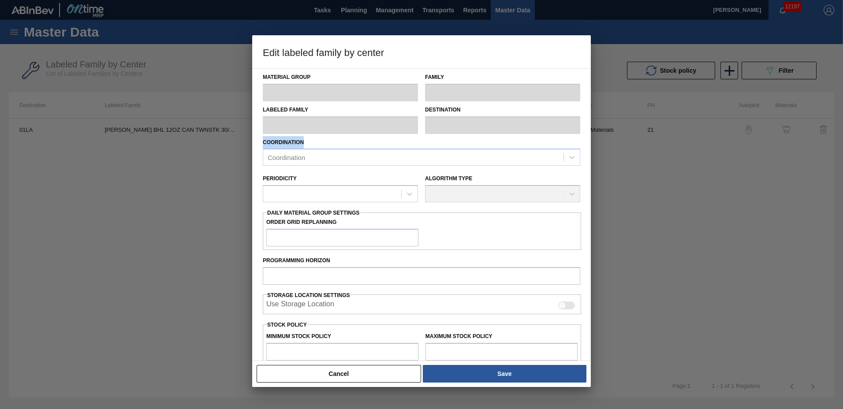
type input "21"
type input "0"
type input "200,000"
type input "0"
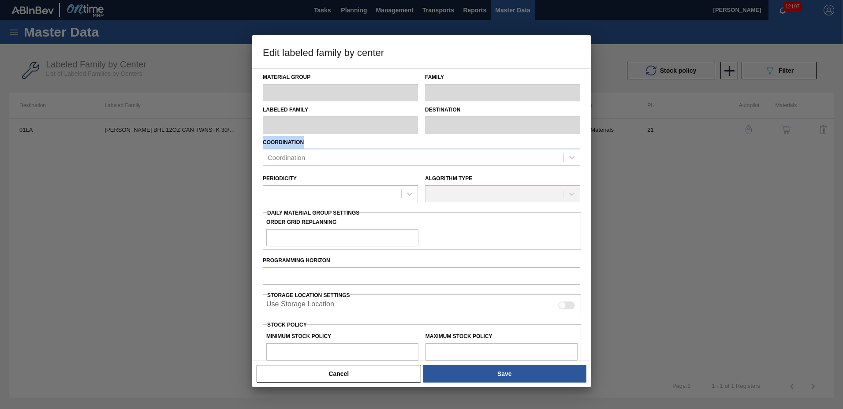
checkbox input "true"
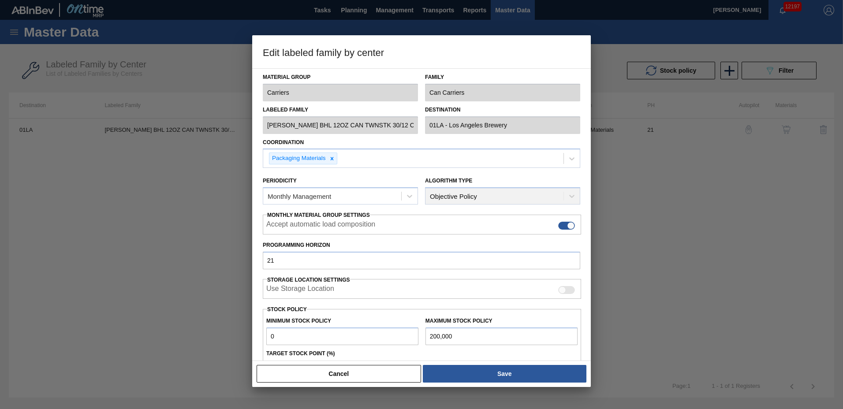
drag, startPoint x: 457, startPoint y: 334, endPoint x: 111, endPoint y: 301, distance: 347.9
click at [140, 306] on div "Edit labeled family by center Material Group Carriers Family Can Carriers Label…" at bounding box center [421, 204] width 843 height 409
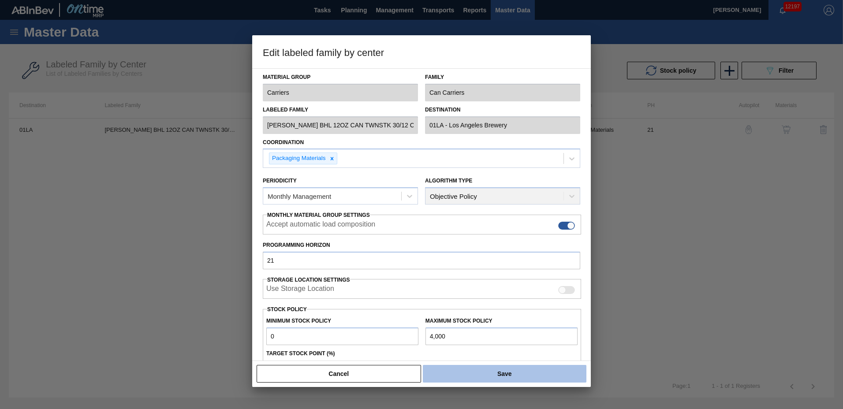
type input "4,000"
click at [484, 372] on button "Save" at bounding box center [505, 374] width 164 height 18
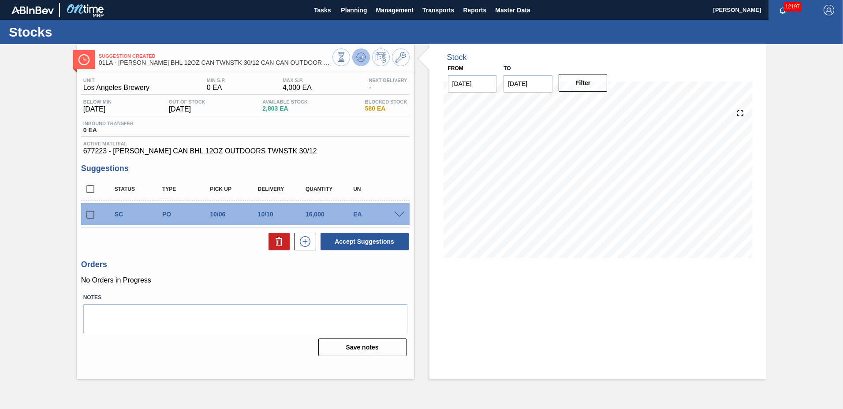
click at [358, 58] on icon at bounding box center [361, 57] width 11 height 11
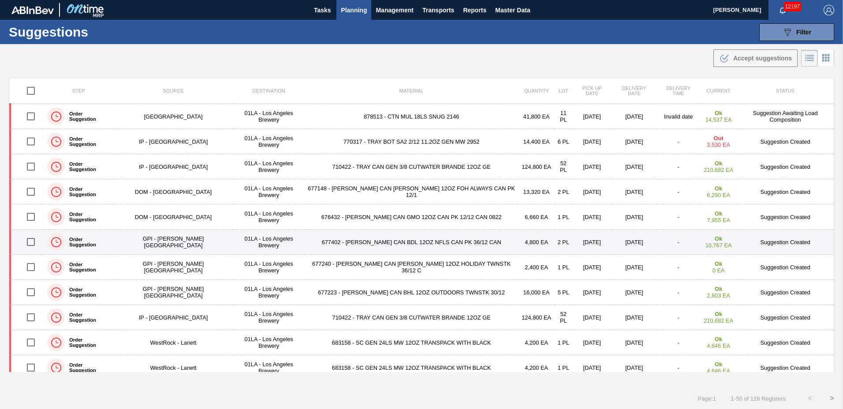
click at [460, 241] on td "677402 - [PERSON_NAME] CAN BDL 12OZ NFLS CAN PK 36/12 CAN" at bounding box center [411, 242] width 213 height 25
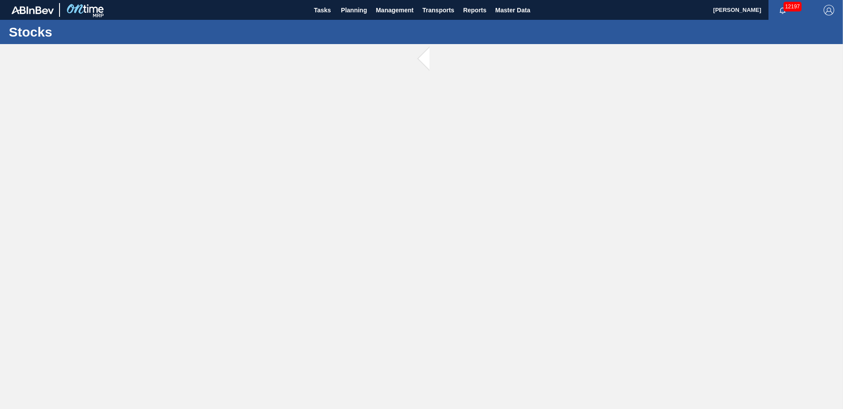
click at [460, 241] on main "Tasks Planning Management Transports Reports Master Data [PERSON_NAME] 12197 [P…" at bounding box center [421, 204] width 843 height 409
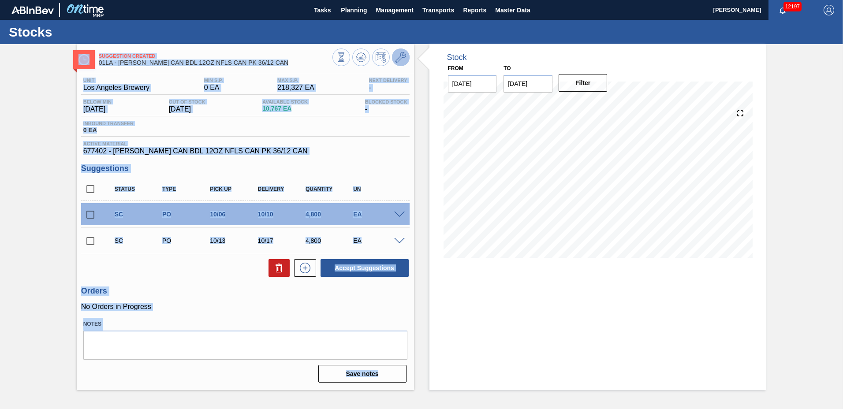
click at [405, 57] on icon at bounding box center [401, 57] width 11 height 11
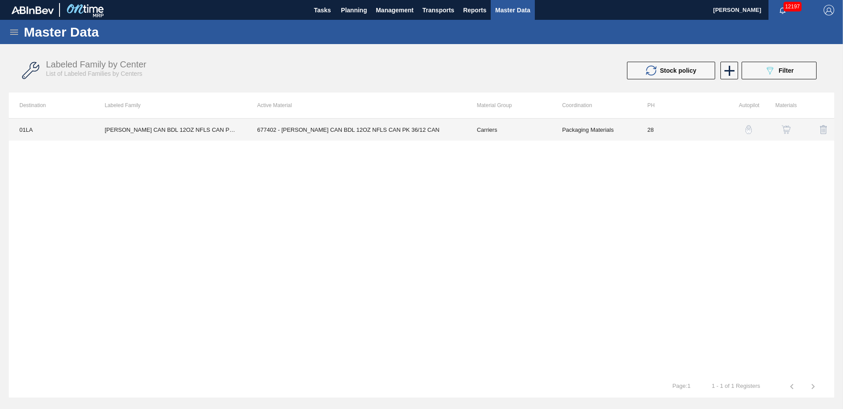
click at [284, 129] on td "677402 - [PERSON_NAME] CAN BDL 12OZ NFLS CAN PK 36/12 CAN" at bounding box center [357, 130] width 220 height 22
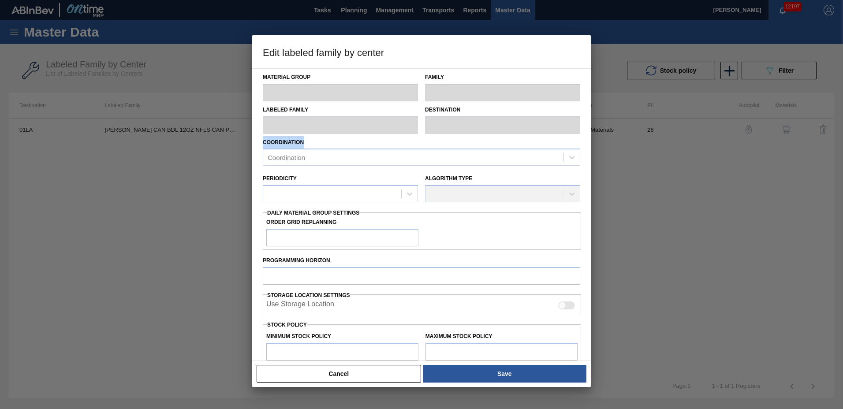
type input "Carriers"
type input "Can Carriers"
type input "[PERSON_NAME] CAN BDL 12OZ NFLS CAN PK 36/12 CAN"
type input "01LA - Los Angeles Brewery"
type input "28"
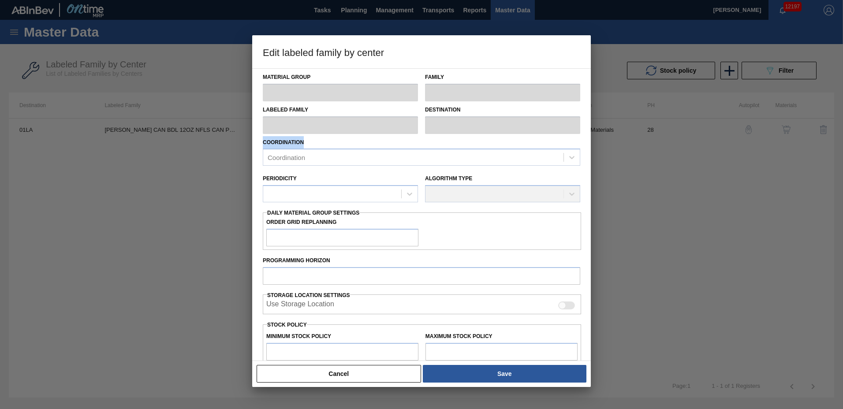
type input "0"
type input "218,327"
type input "0"
checkbox input "true"
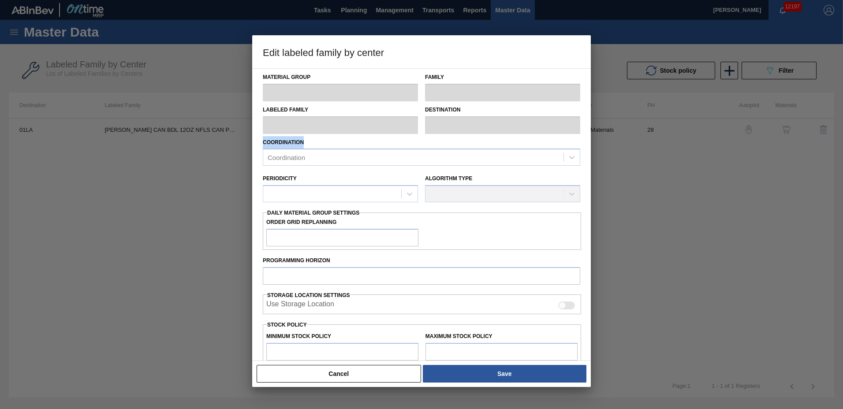
checkbox input "true"
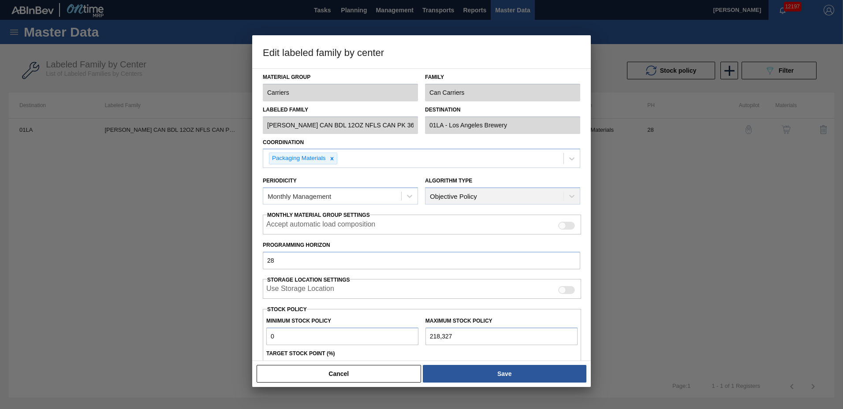
drag, startPoint x: 453, startPoint y: 337, endPoint x: 198, endPoint y: 332, distance: 254.6
click at [198, 332] on div "Edit labeled family by center Material Group Carriers Family Can Carriers Label…" at bounding box center [421, 204] width 843 height 409
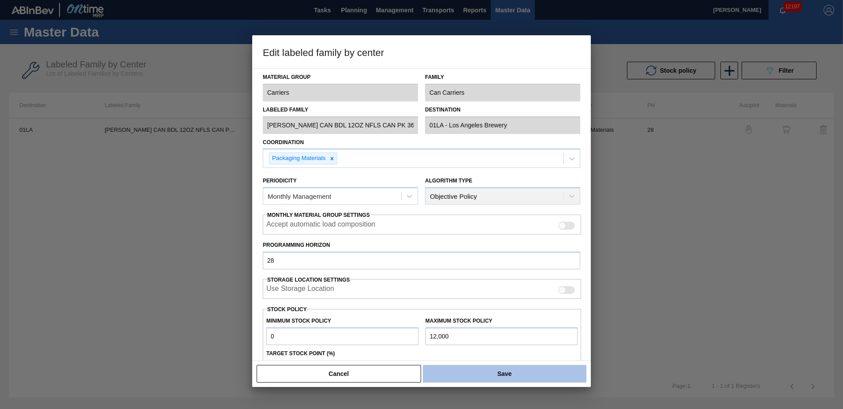
type input "12,000"
click at [438, 373] on button "Save" at bounding box center [505, 374] width 164 height 18
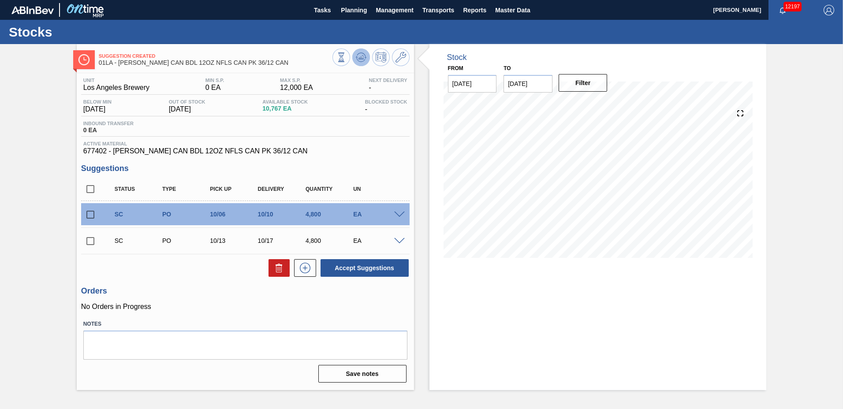
click at [362, 57] on polygon at bounding box center [362, 58] width 0 height 4
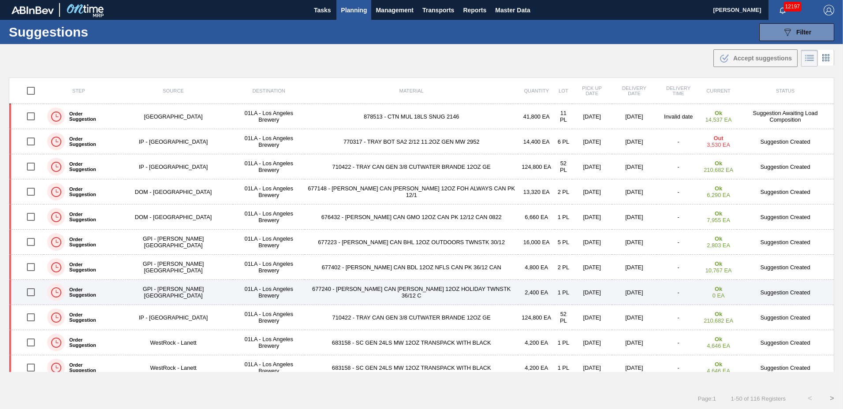
click at [389, 291] on td "677240 - [PERSON_NAME] CAN [PERSON_NAME] 12OZ HOLIDAY TWNSTK 36/12 C" at bounding box center [411, 292] width 213 height 25
click at [389, 291] on main "Tasks Planning Management Transports Reports Master Data [PERSON_NAME] 12197 Ma…" at bounding box center [421, 204] width 843 height 409
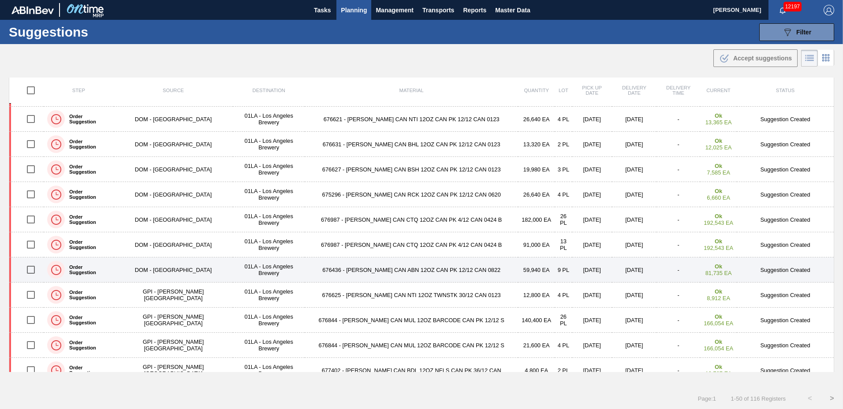
scroll to position [989, 0]
